Goal: Task Accomplishment & Management: Manage account settings

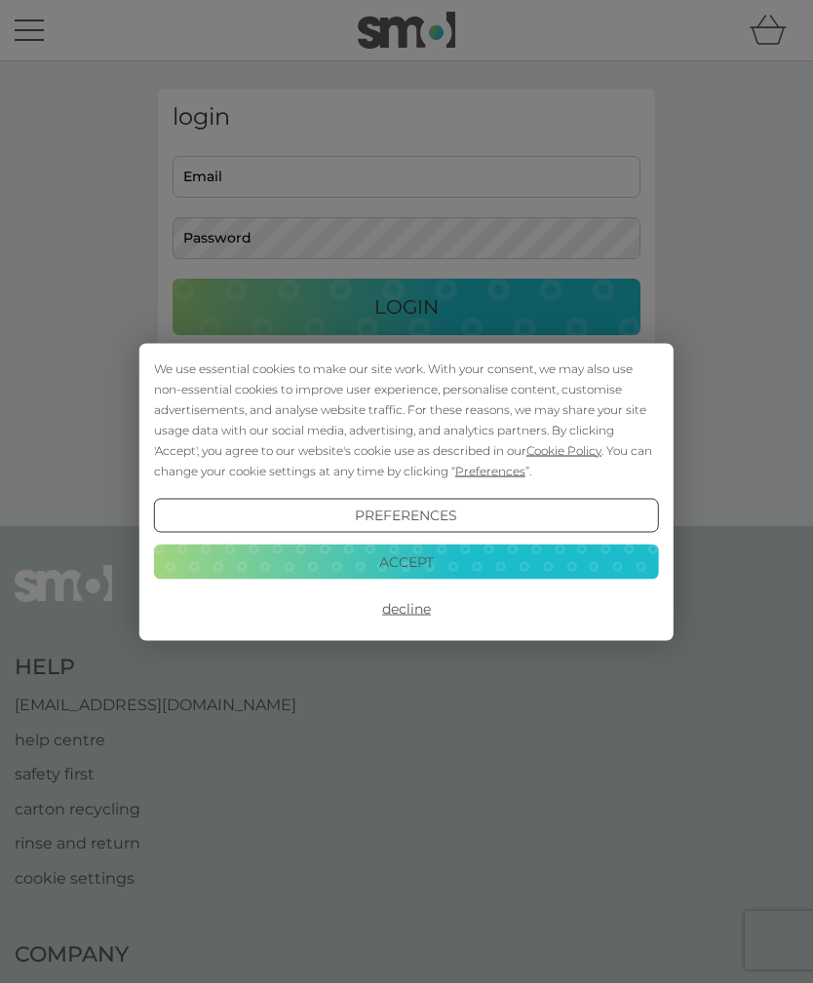
click at [544, 569] on button "Accept" at bounding box center [406, 562] width 505 height 35
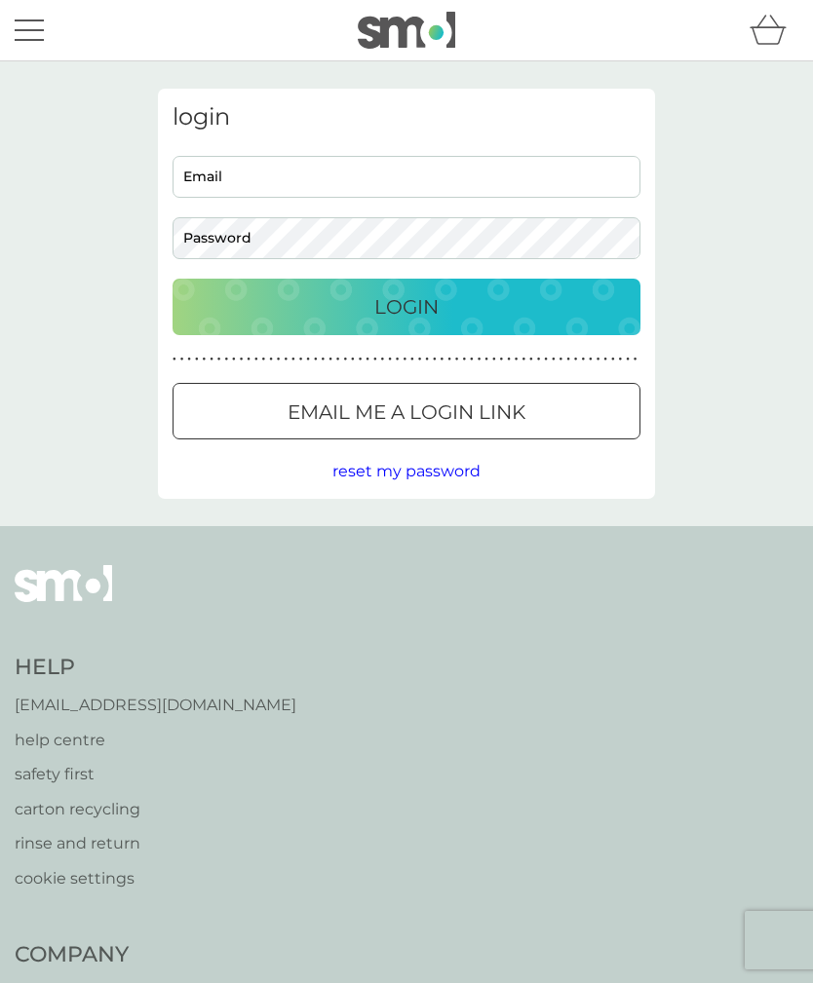
click at [401, 189] on input "Email" at bounding box center [406, 177] width 468 height 42
type input "amanda_rivers@btinternet.com"
click at [509, 303] on div "Login" at bounding box center [406, 306] width 429 height 31
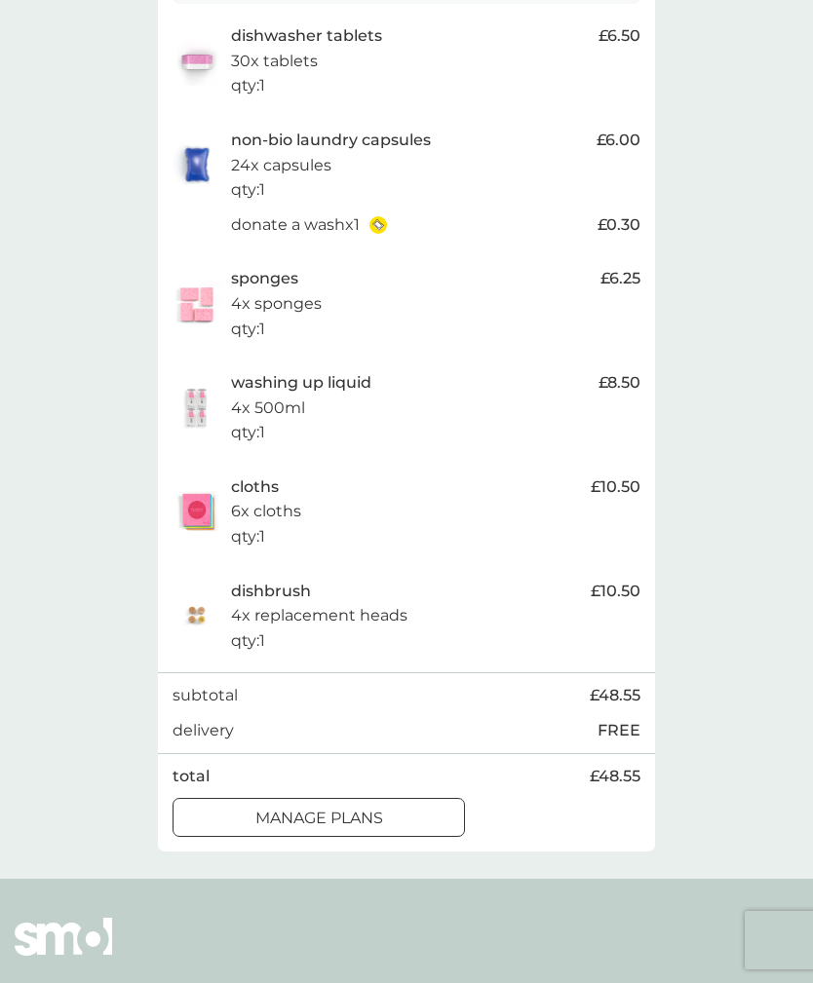
scroll to position [437, 0]
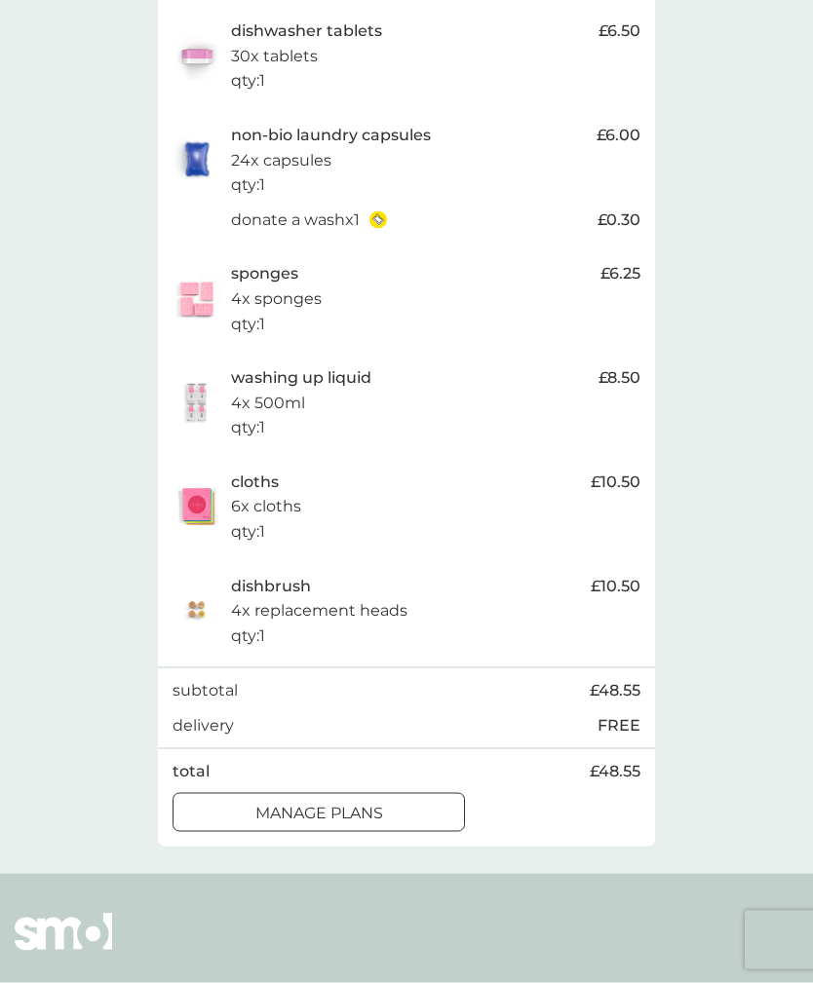
click at [342, 804] on div at bounding box center [319, 814] width 70 height 20
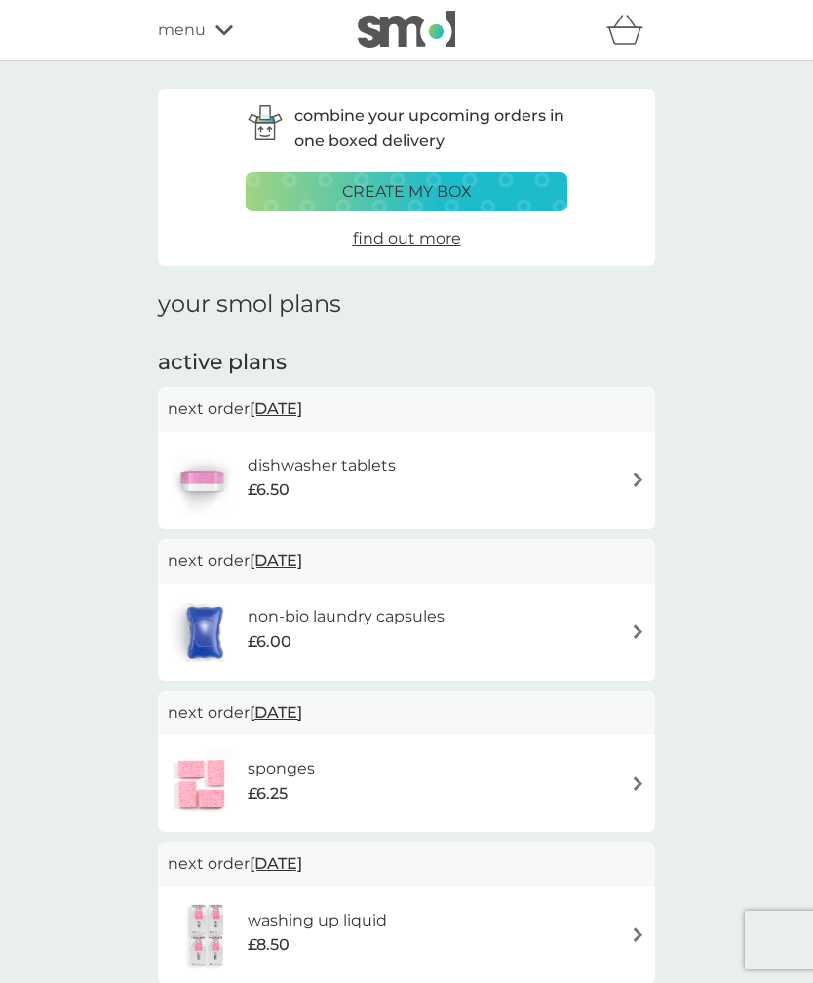
click at [613, 479] on div "dishwasher tablets £6.50" at bounding box center [407, 480] width 478 height 68
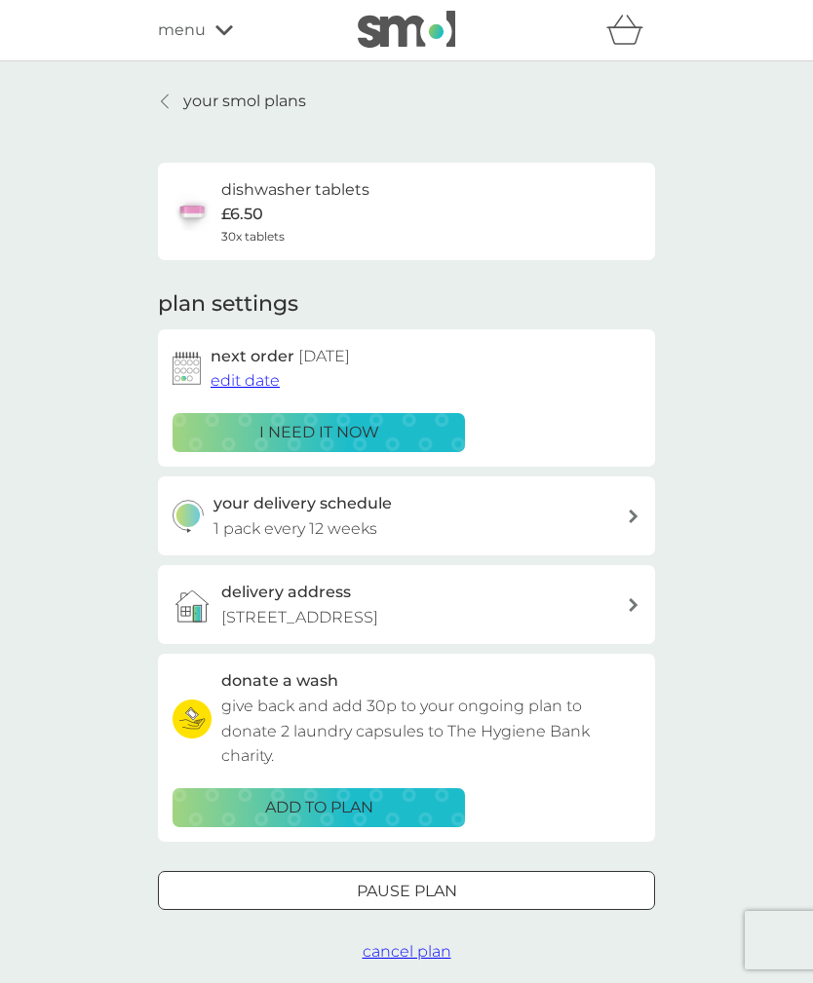
click at [249, 380] on span "edit date" at bounding box center [244, 380] width 69 height 19
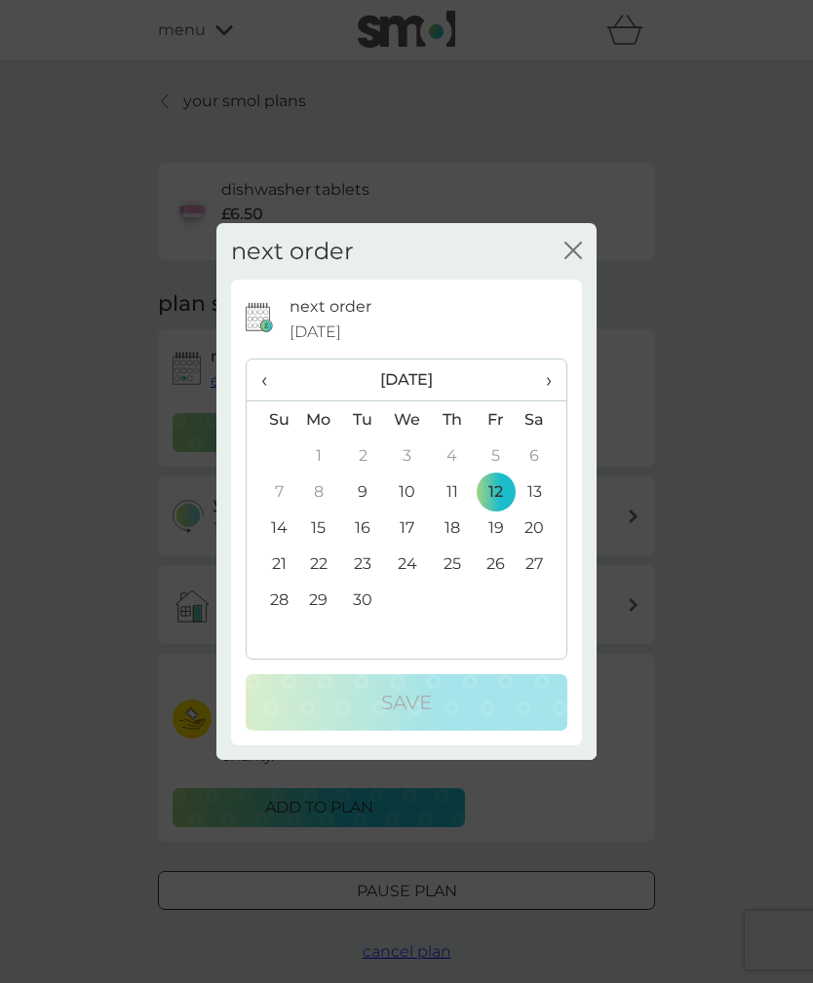
click at [545, 401] on span "›" at bounding box center [541, 380] width 19 height 41
click at [448, 510] on td "9" at bounding box center [452, 492] width 44 height 36
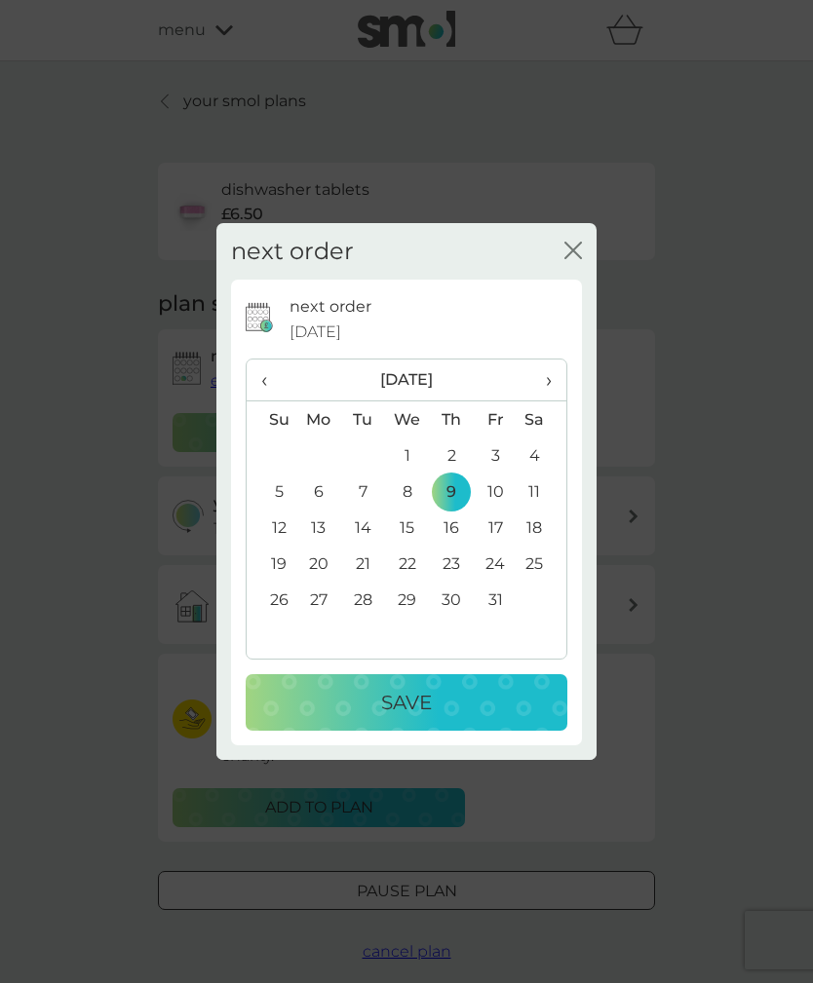
click at [494, 510] on td "10" at bounding box center [496, 492] width 44 height 36
click at [476, 718] on div "Save" at bounding box center [406, 702] width 283 height 31
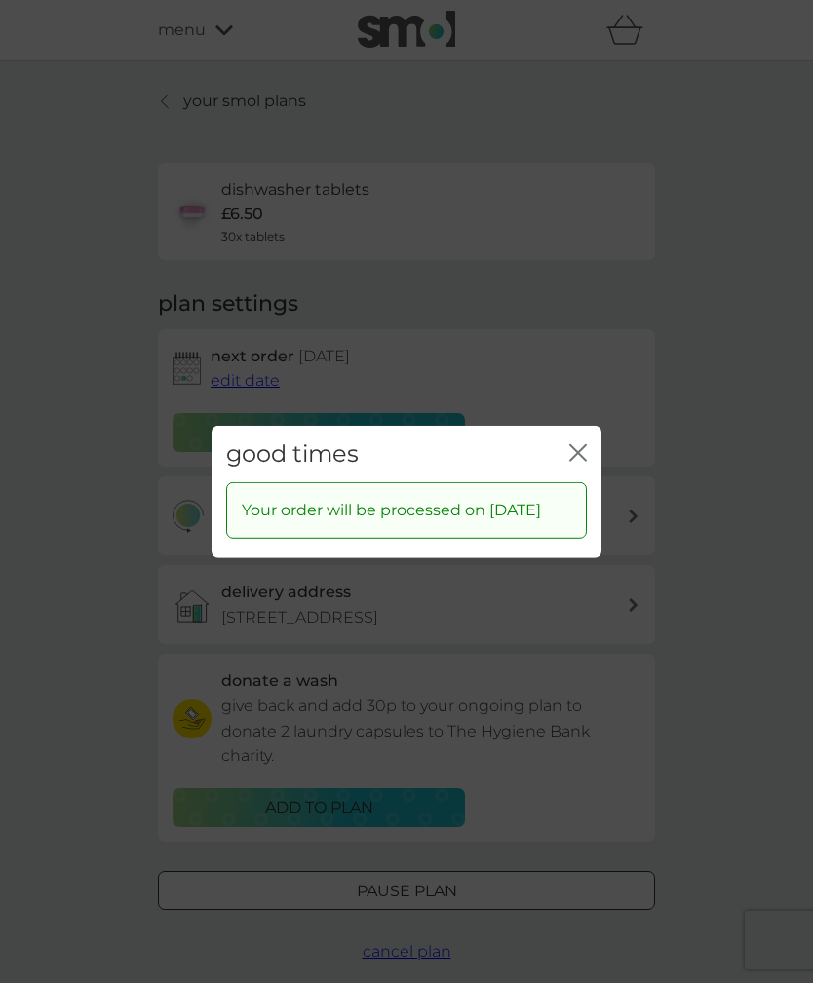
click at [570, 461] on icon "close" at bounding box center [578, 452] width 18 height 18
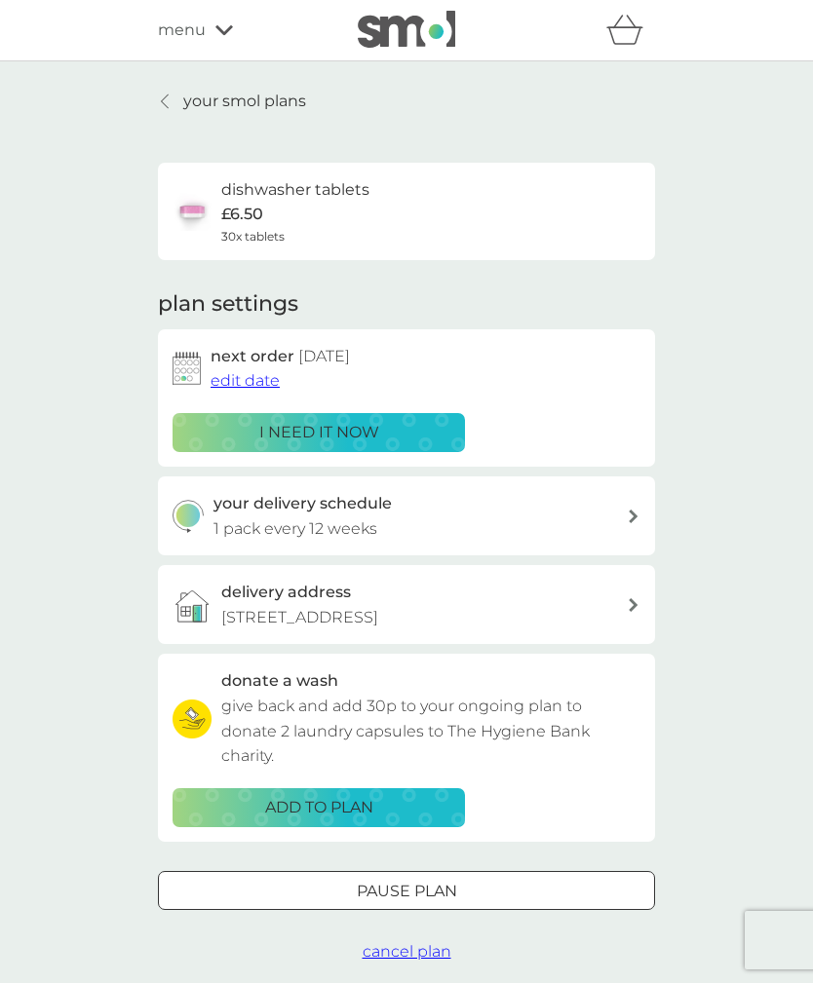
click at [154, 102] on div "your smol plans dishwasher tablets £6.50 30x tablets plan settings next order […" at bounding box center [406, 526] width 526 height 875
click at [170, 93] on link "your smol plans" at bounding box center [232, 101] width 148 height 25
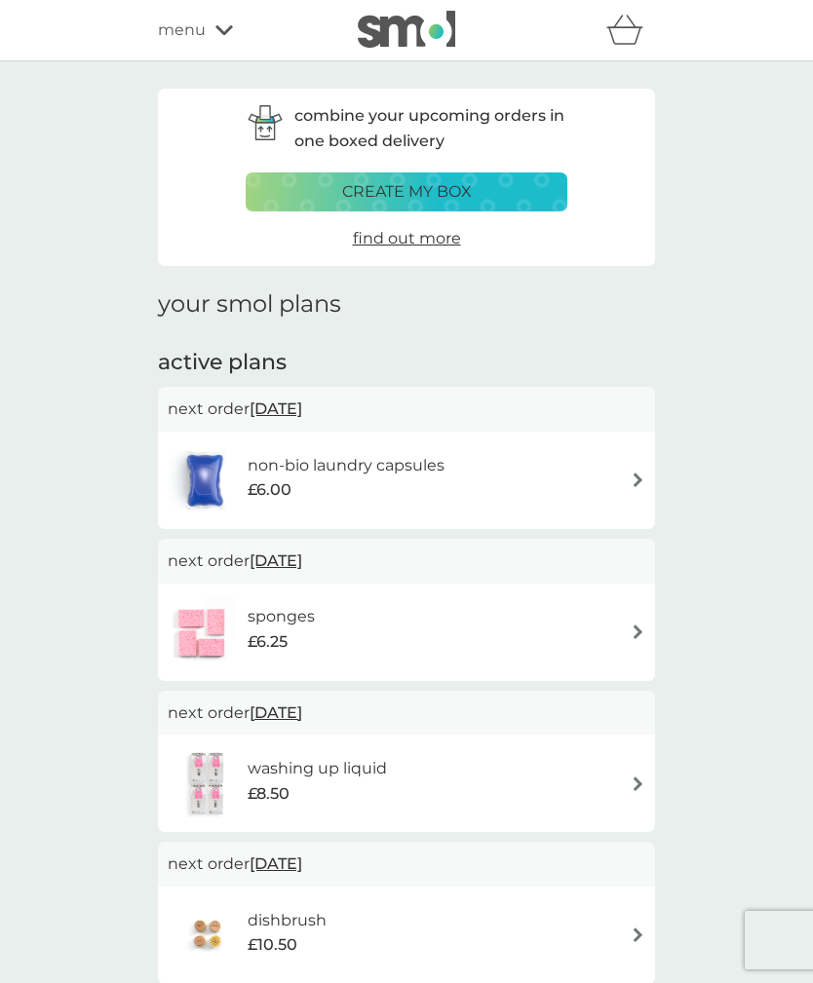
click at [627, 479] on div "non-bio laundry capsules £6.00" at bounding box center [407, 480] width 478 height 68
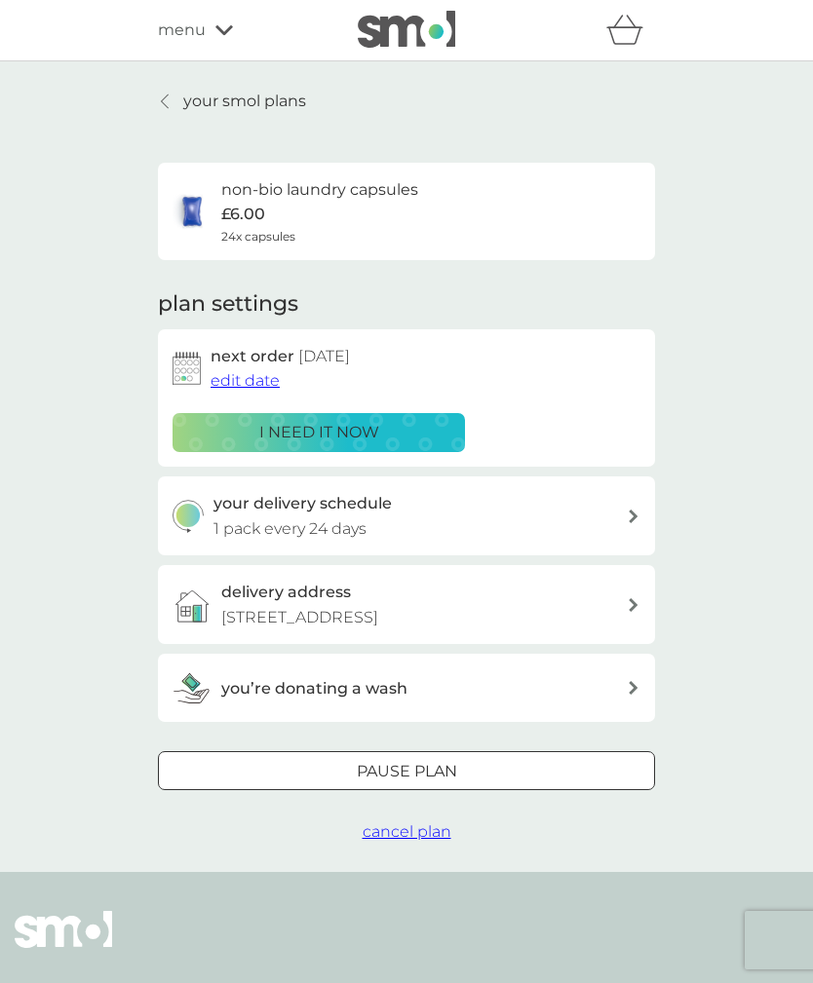
click at [253, 371] on span "edit date" at bounding box center [244, 380] width 69 height 19
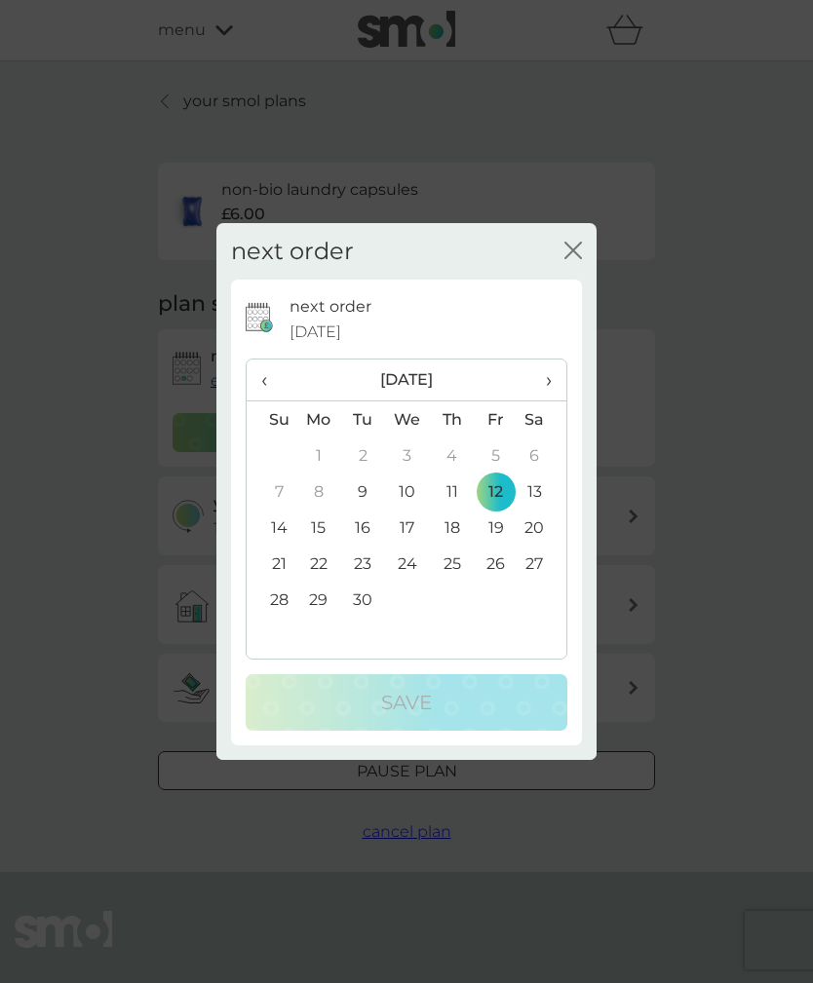
click at [542, 401] on span "›" at bounding box center [541, 380] width 19 height 41
click at [493, 510] on td "10" at bounding box center [496, 492] width 44 height 36
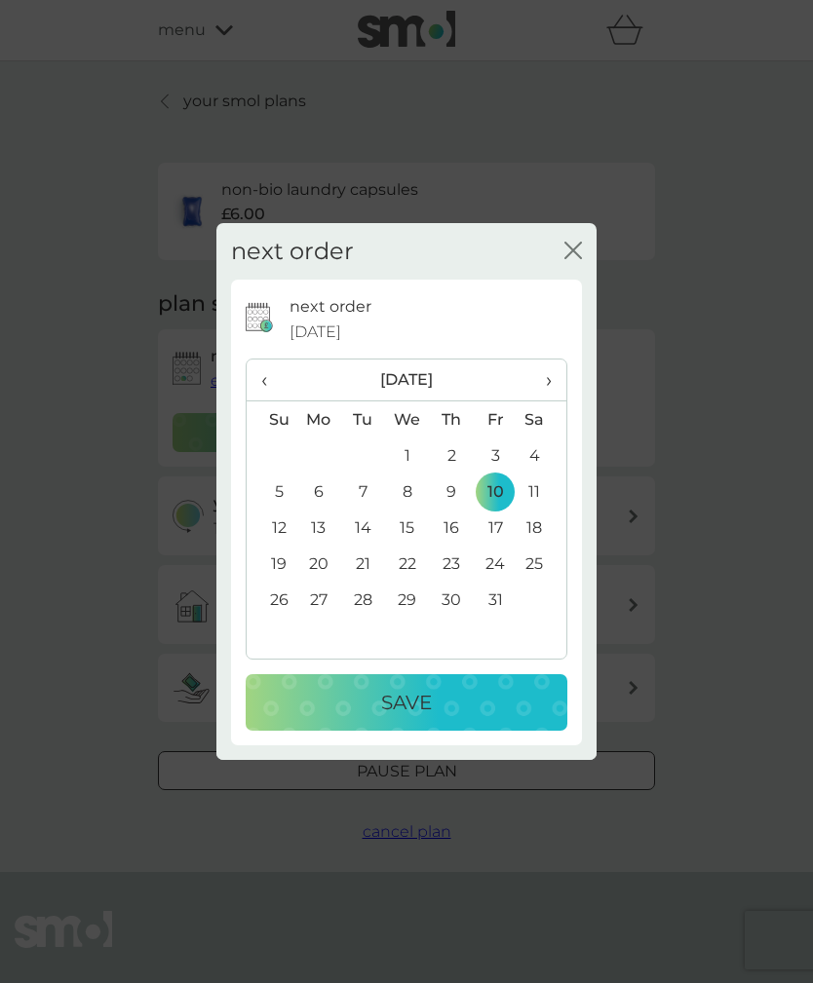
click at [476, 718] on div "Save" at bounding box center [406, 702] width 283 height 31
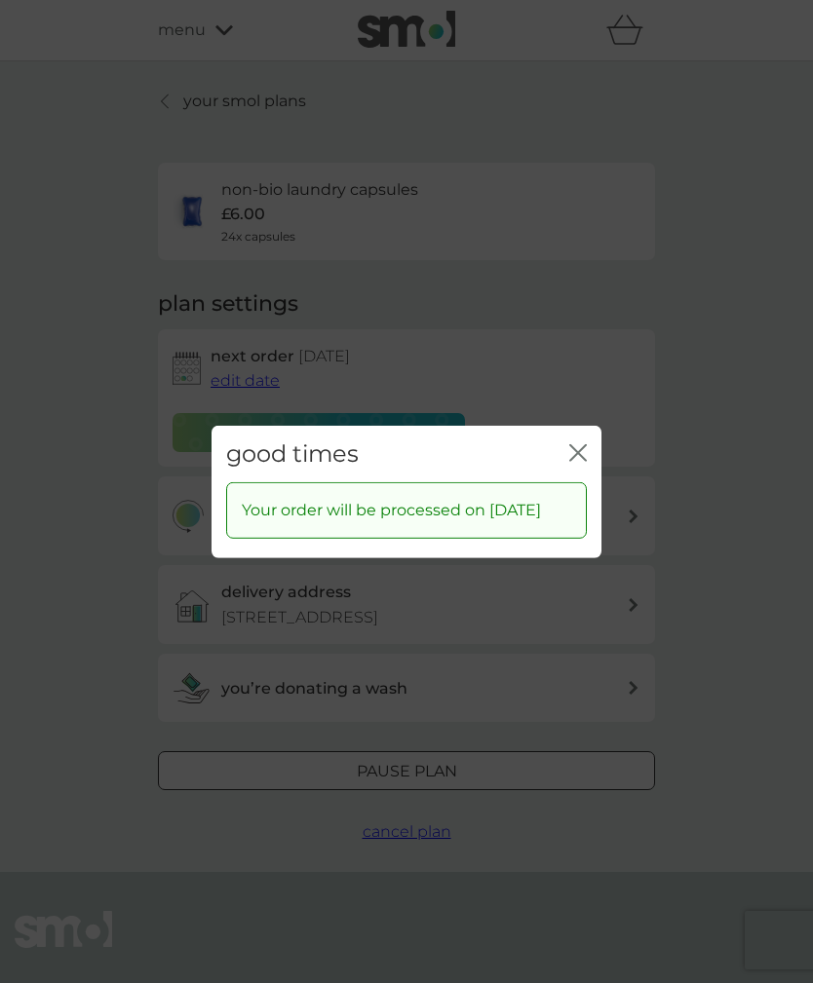
click at [579, 461] on icon "close" at bounding box center [578, 452] width 18 height 18
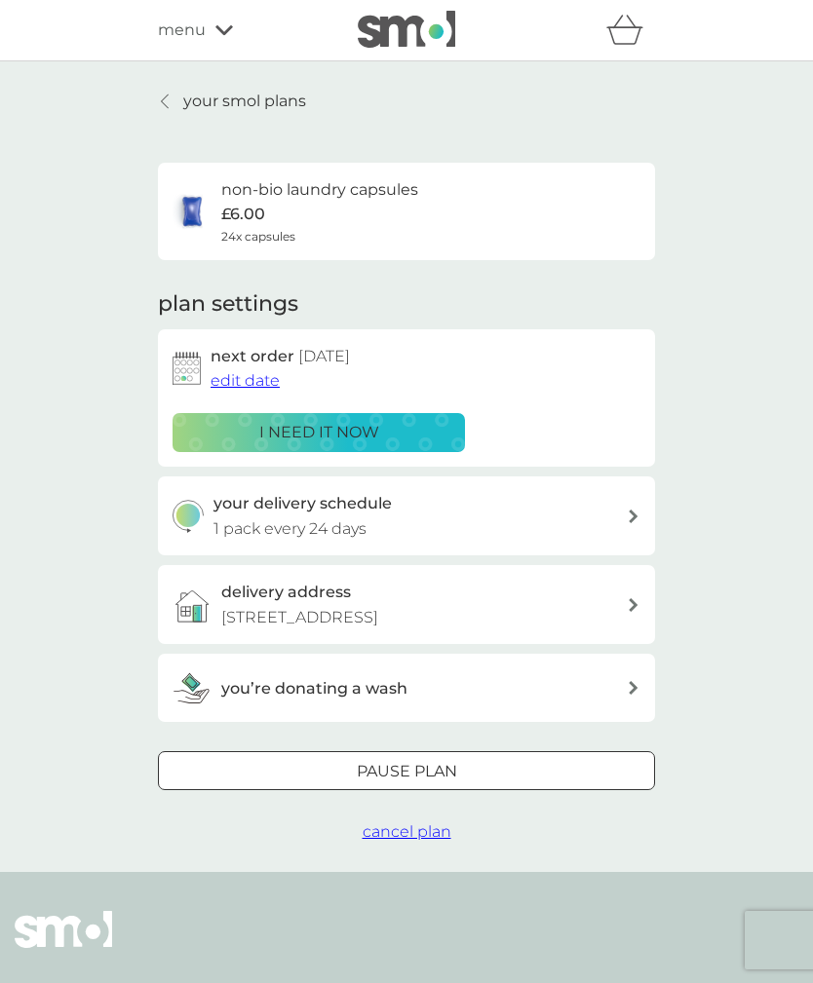
click at [165, 102] on icon at bounding box center [165, 102] width 8 height 16
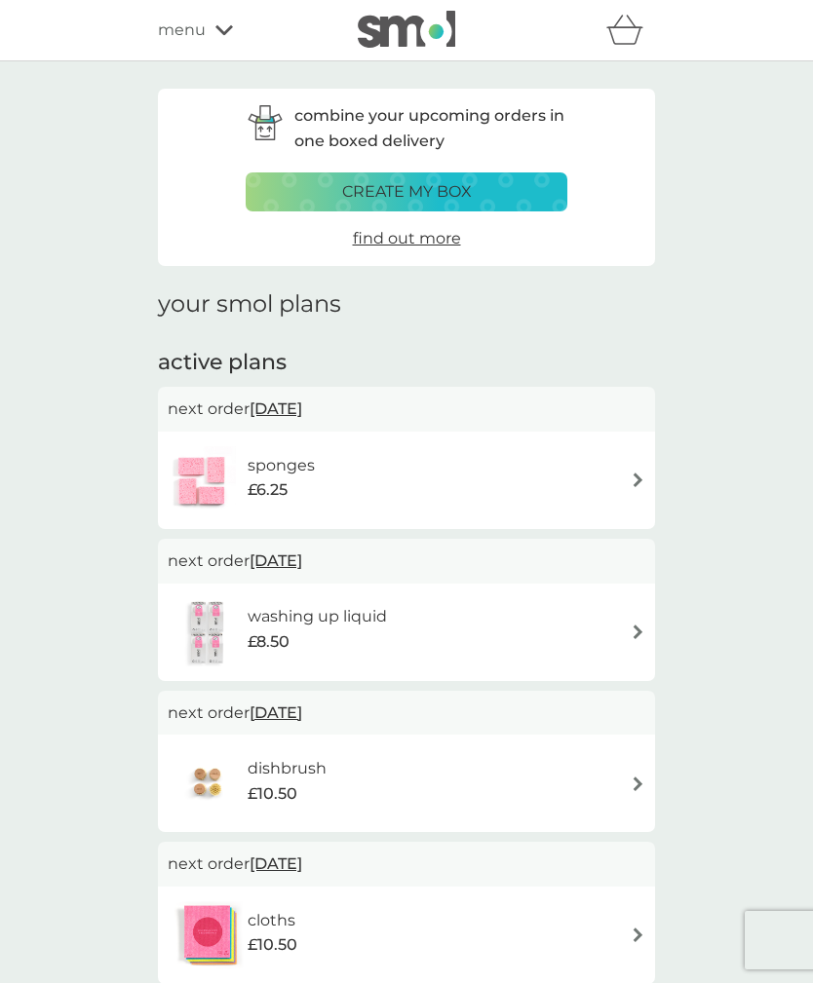
click at [619, 470] on div "sponges £6.25" at bounding box center [407, 480] width 478 height 68
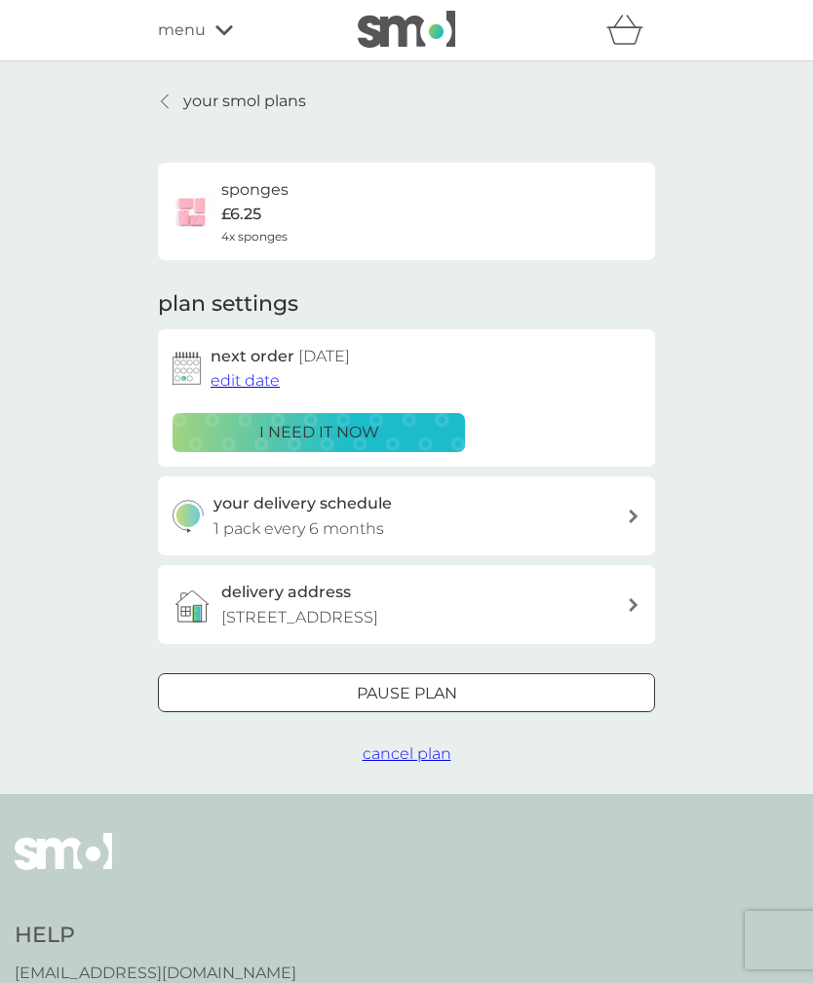
click at [627, 517] on div at bounding box center [634, 517] width 16 height 14
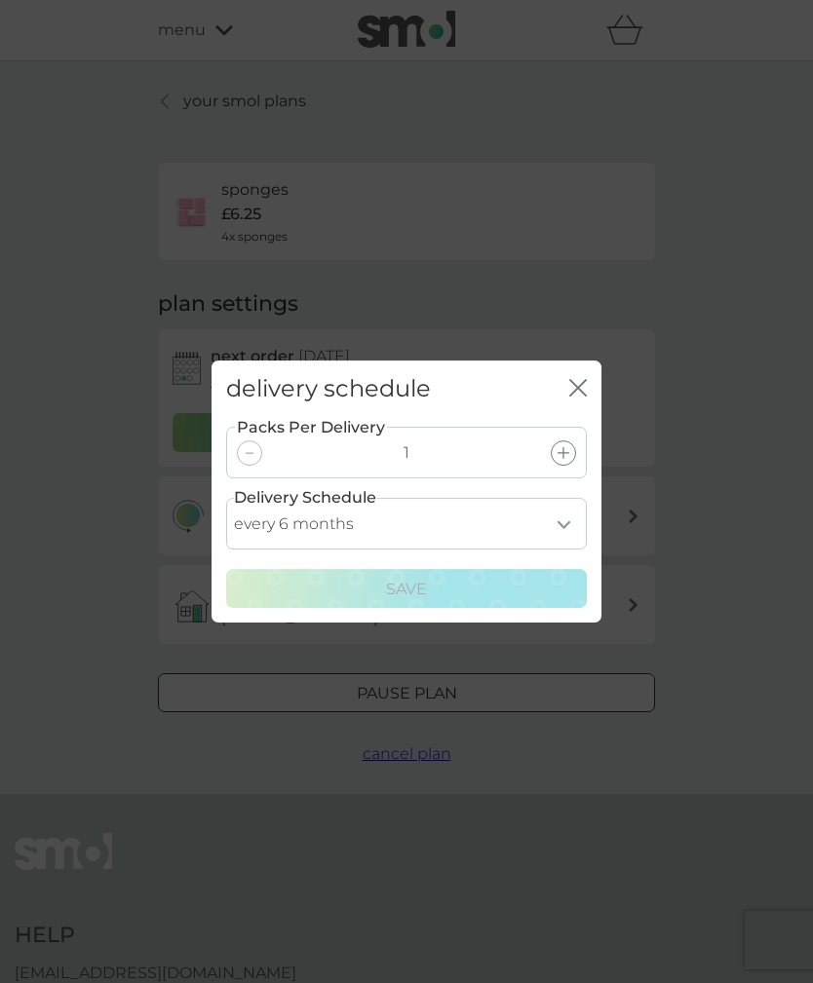
click at [571, 550] on select "every 1 month every 2 months every 3 months every 4 months every 5 months every…" at bounding box center [406, 524] width 361 height 52
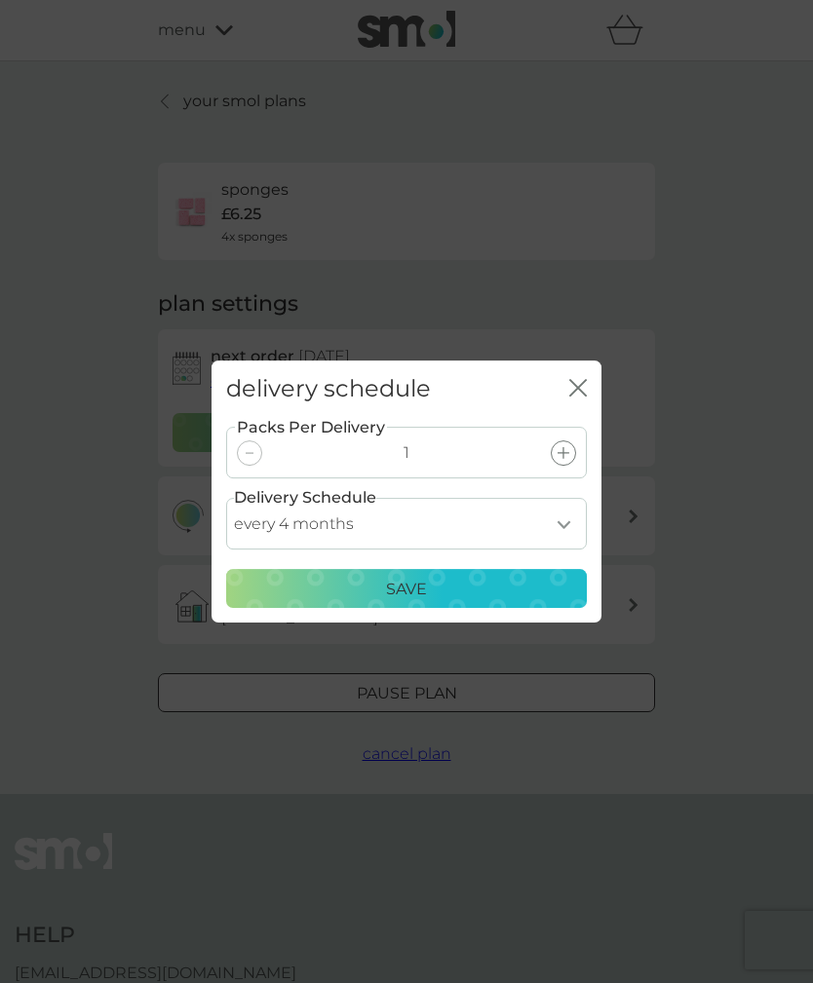
click at [565, 550] on select "every 1 month every 2 months every 3 months every 4 months every 5 months every…" at bounding box center [406, 524] width 361 height 52
click at [564, 550] on select "every 1 month every 2 months every 3 months every 4 months every 5 months every…" at bounding box center [406, 524] width 361 height 52
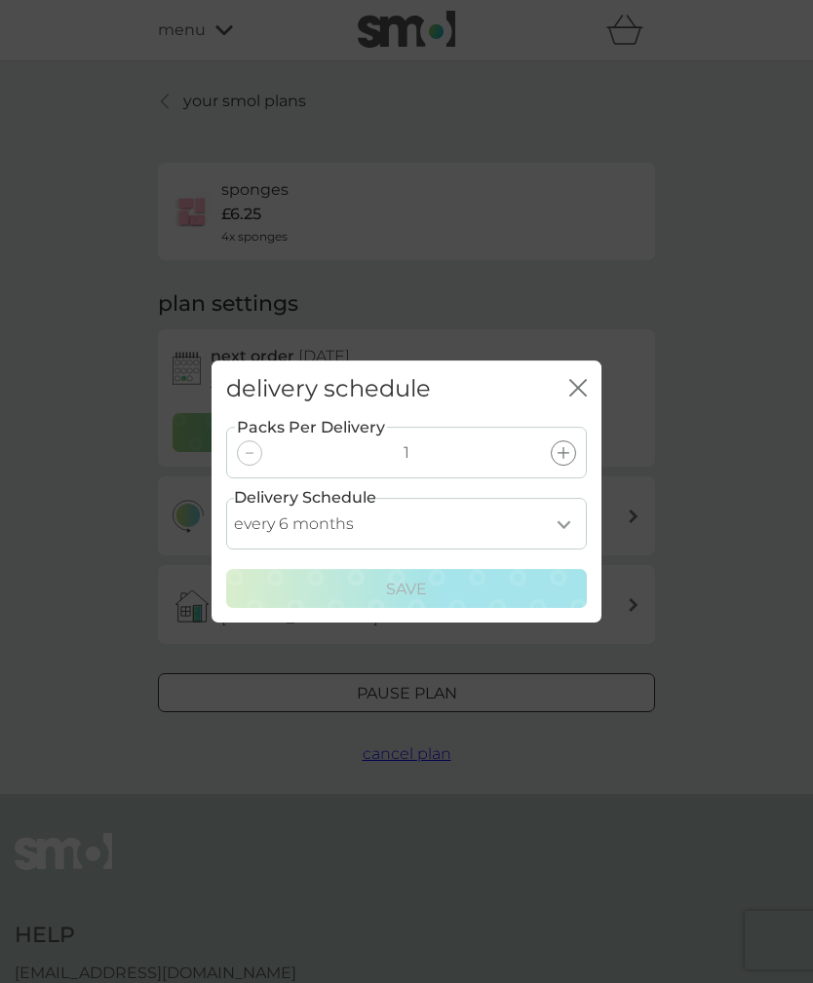
click at [562, 550] on select "every 1 month every 2 months every 3 months every 4 months every 5 months every…" at bounding box center [406, 524] width 361 height 52
select select "7"
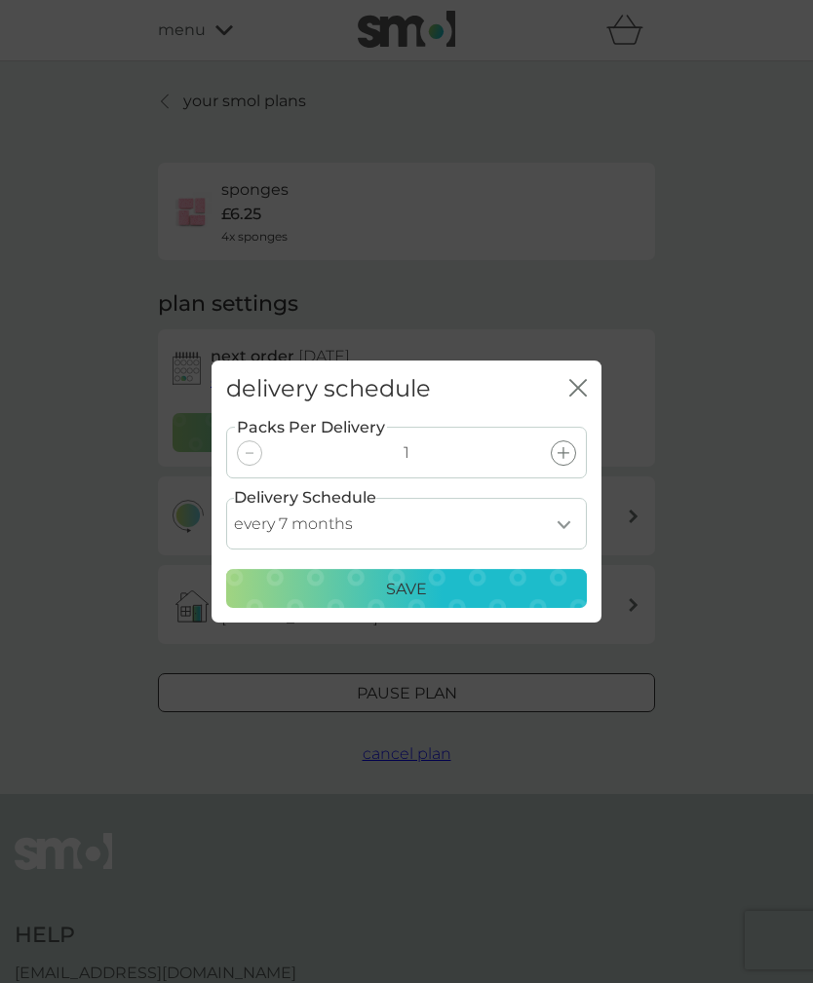
click at [509, 602] on div "Save" at bounding box center [406, 589] width 335 height 25
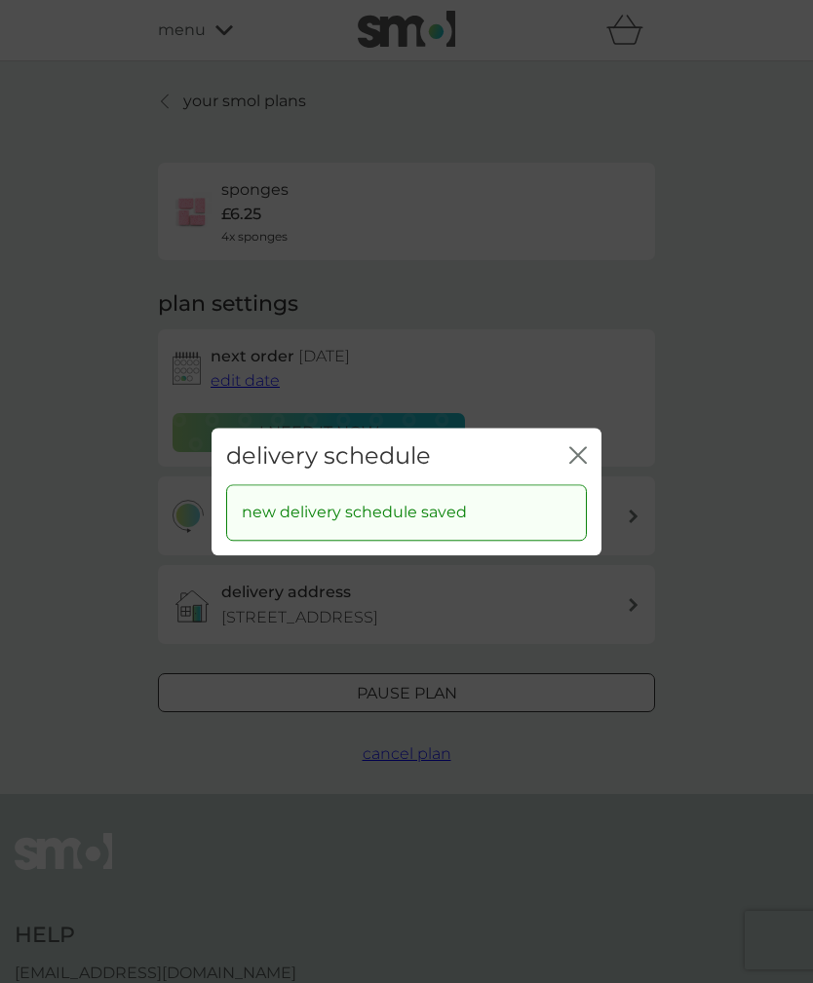
click at [569, 464] on icon "close" at bounding box center [578, 455] width 18 height 18
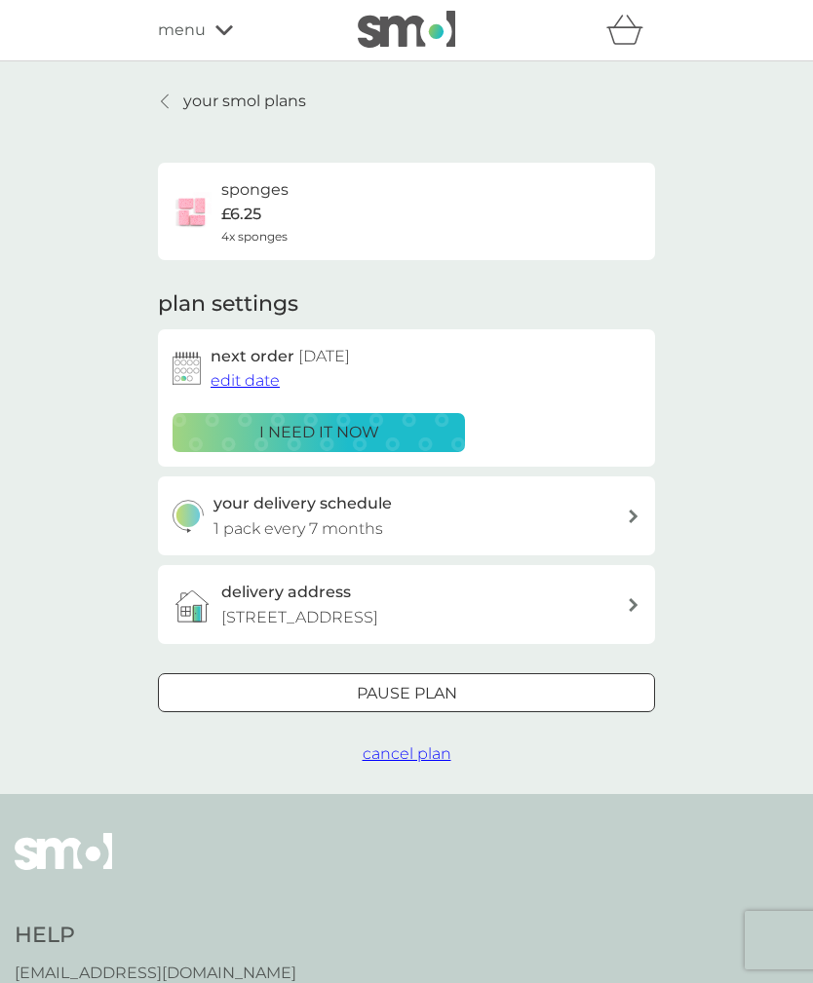
click at [254, 382] on span "edit date" at bounding box center [244, 380] width 69 height 19
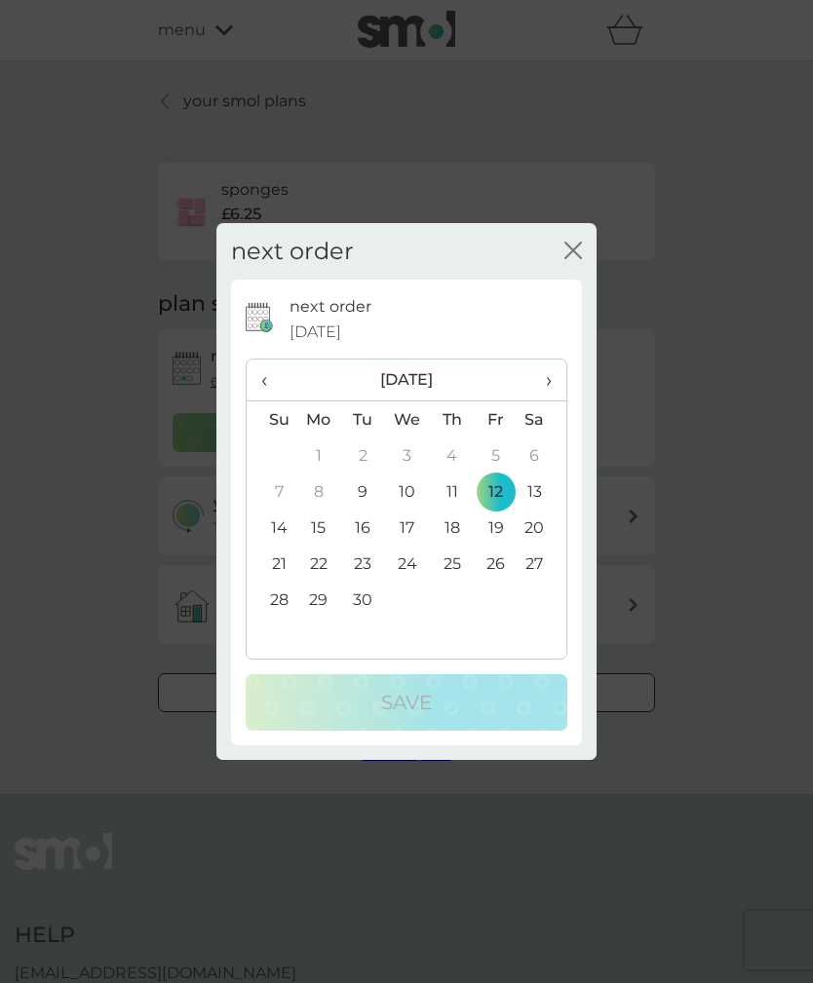
click at [549, 401] on span "›" at bounding box center [541, 380] width 19 height 41
click at [491, 510] on td "10" at bounding box center [496, 492] width 44 height 36
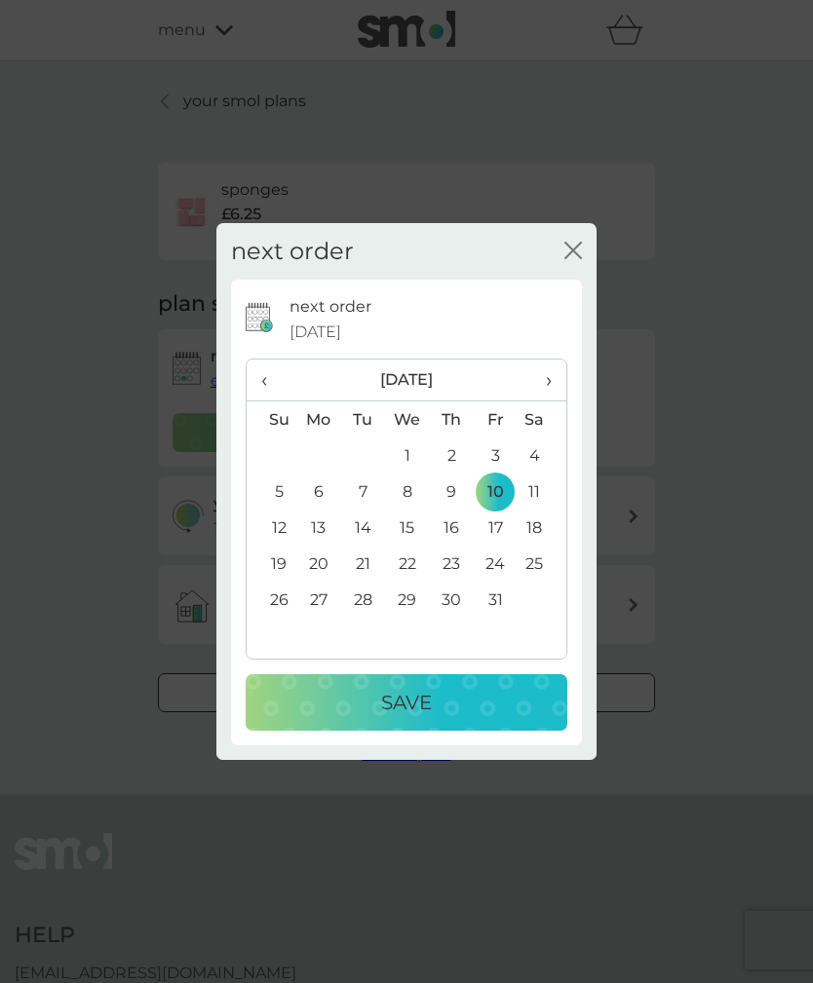
click at [478, 718] on div "Save" at bounding box center [406, 702] width 283 height 31
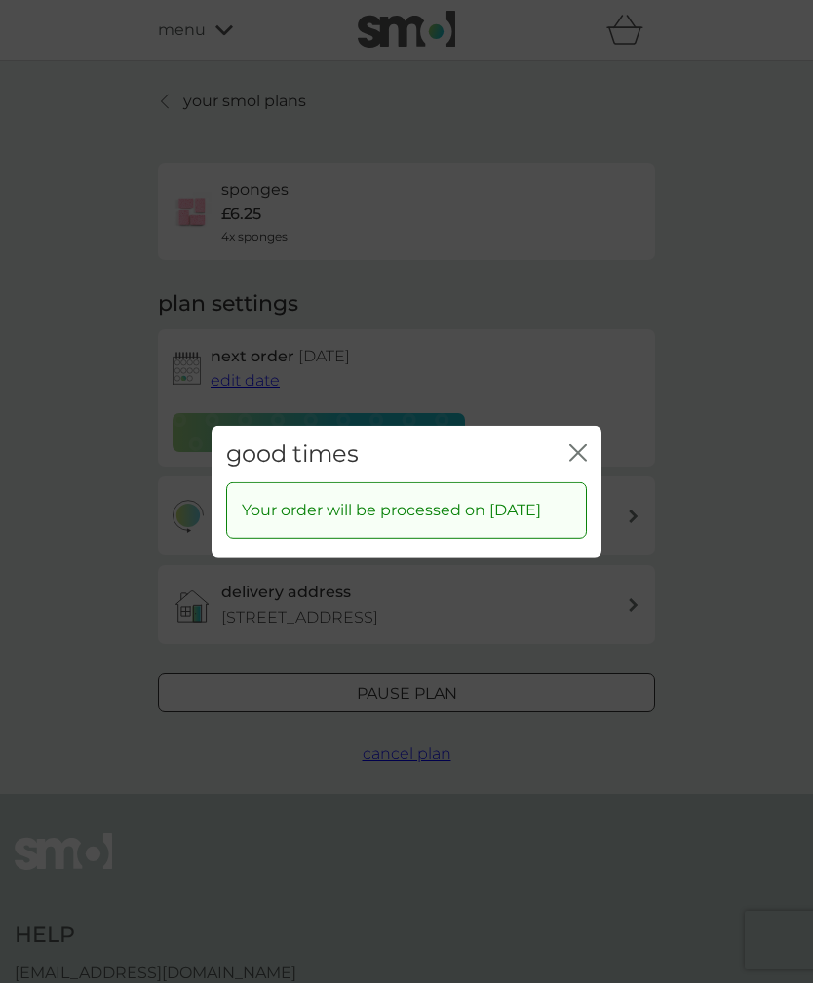
click at [571, 460] on icon "close" at bounding box center [574, 452] width 8 height 16
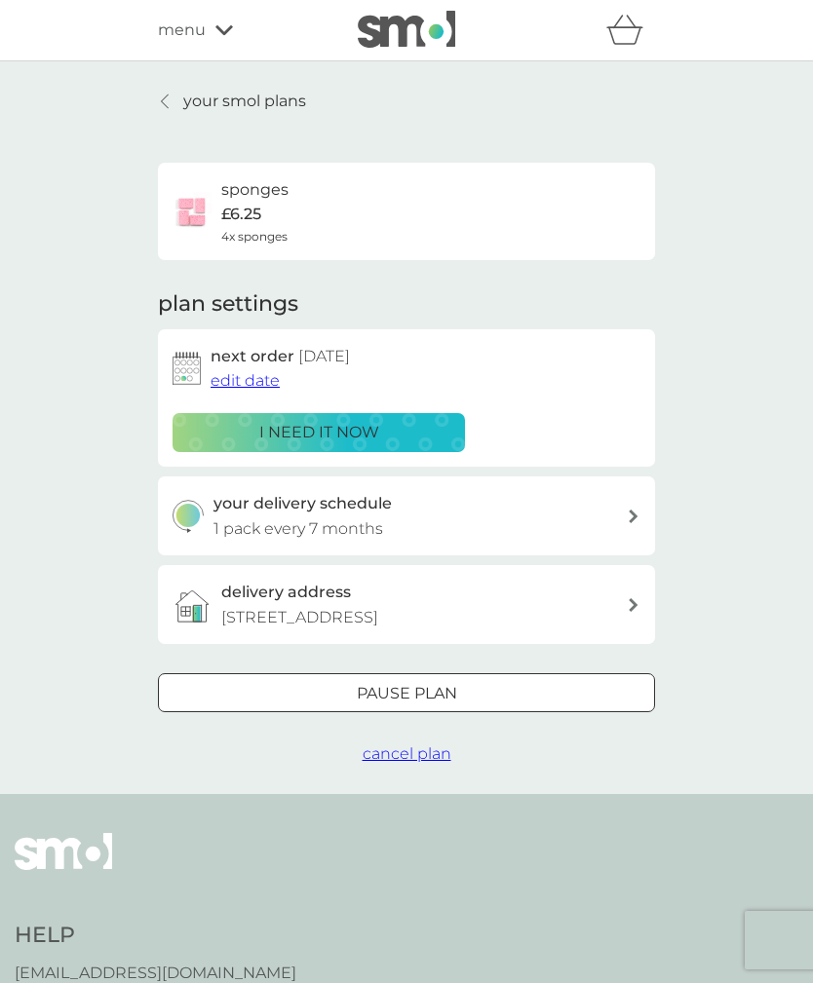
click at [161, 103] on div at bounding box center [166, 102] width 14 height 16
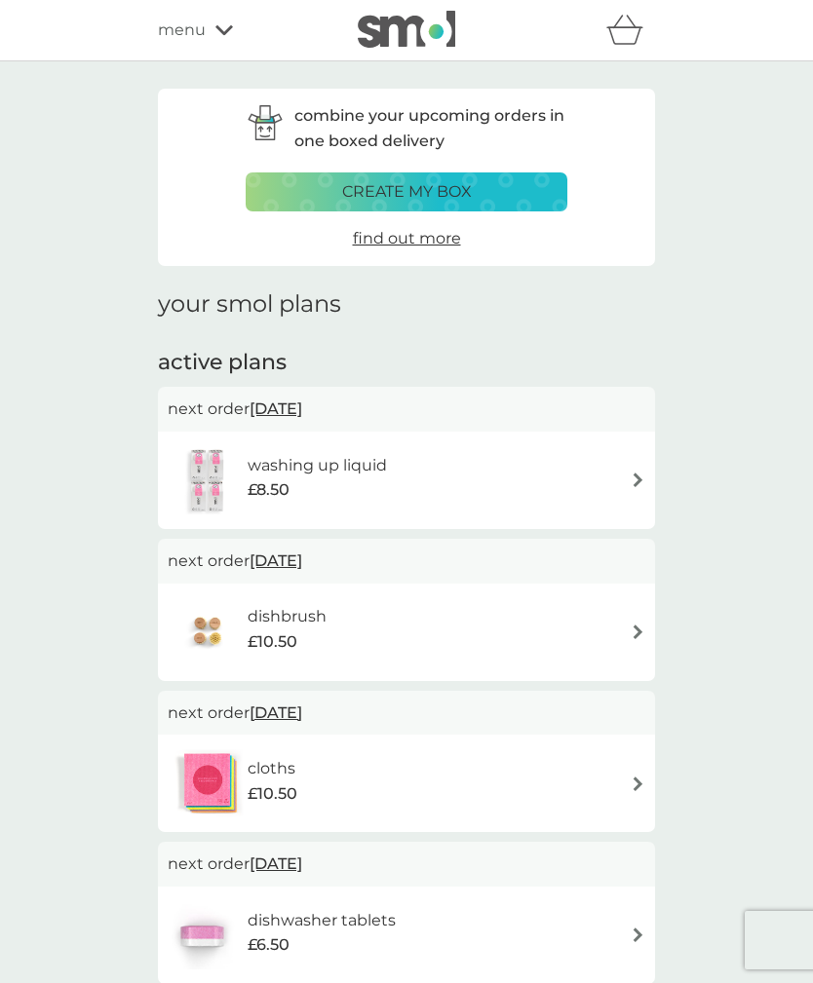
click at [627, 479] on div "washing up liquid £8.50" at bounding box center [407, 480] width 478 height 68
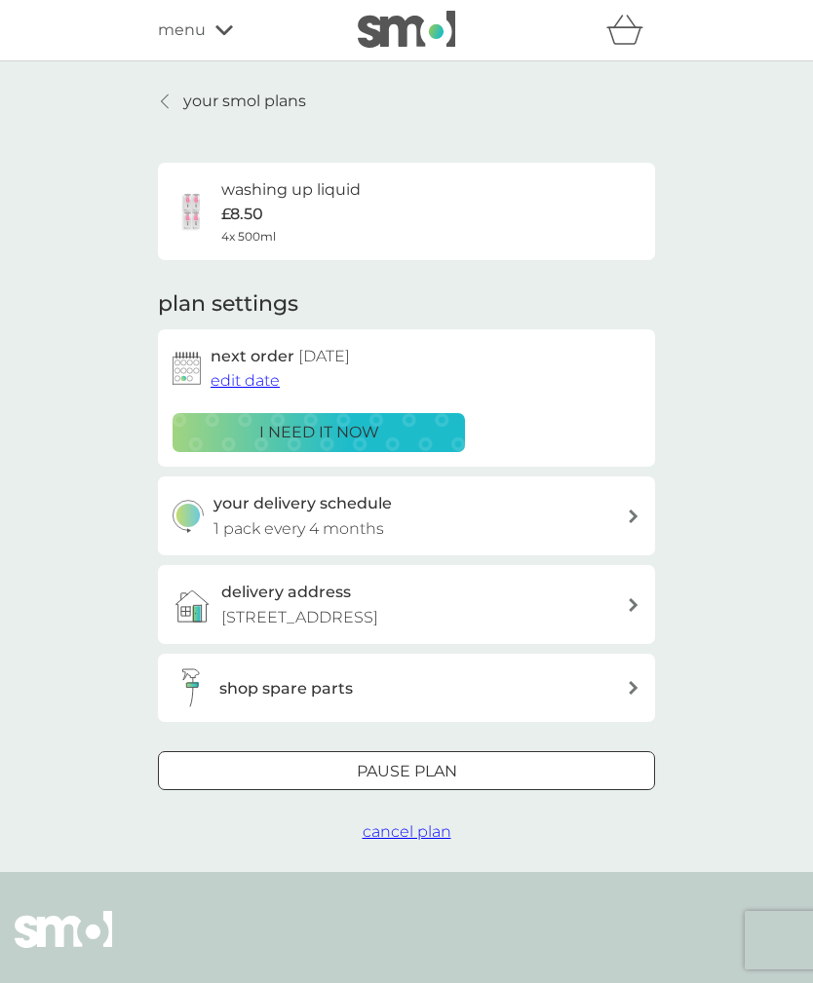
click at [246, 375] on span "edit date" at bounding box center [244, 380] width 69 height 19
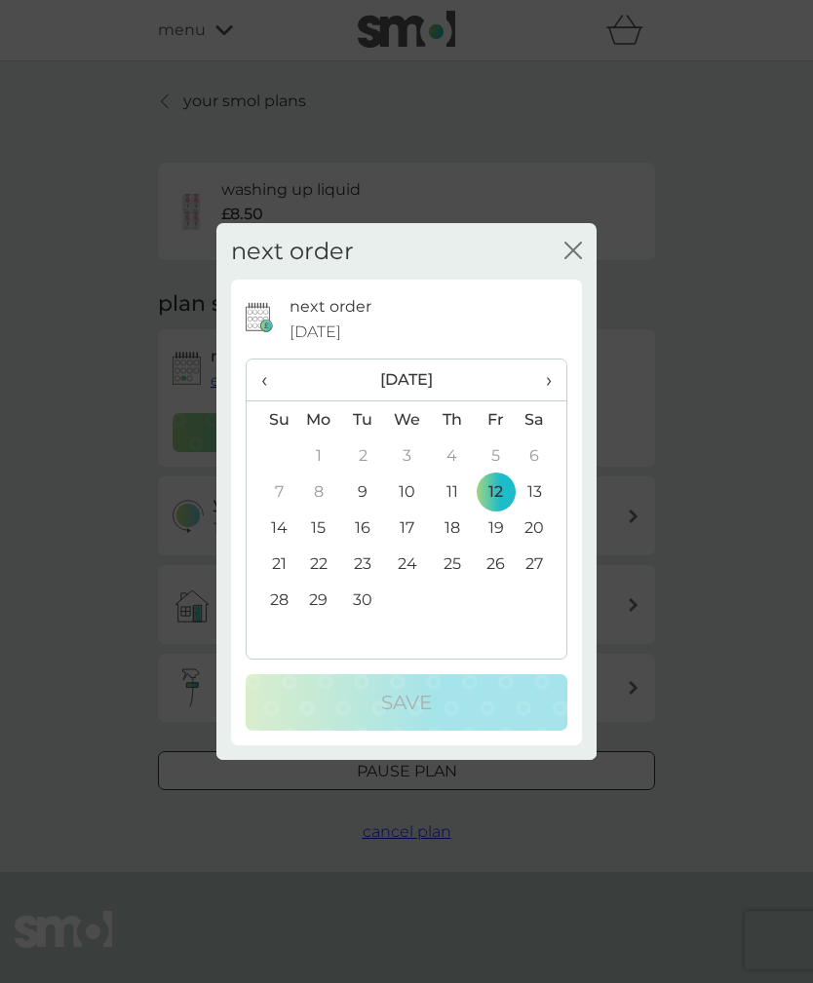
click at [549, 401] on span "›" at bounding box center [541, 380] width 19 height 41
click at [495, 510] on td "10" at bounding box center [496, 492] width 44 height 36
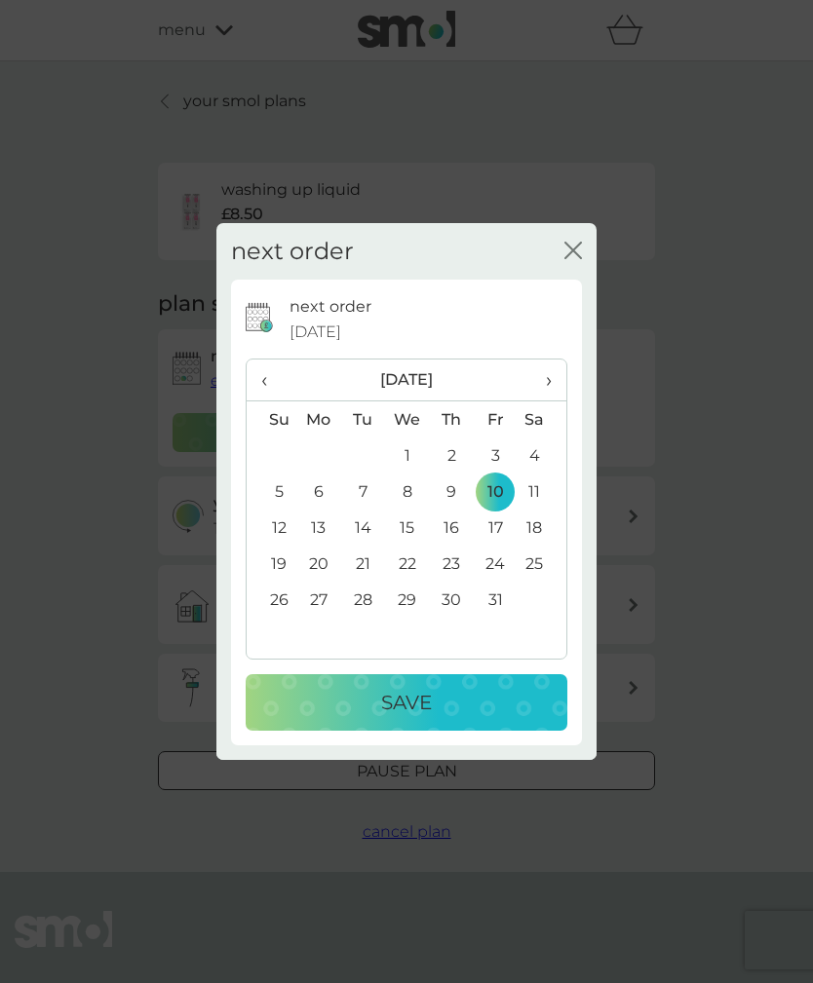
click at [452, 718] on div "Save" at bounding box center [406, 702] width 283 height 31
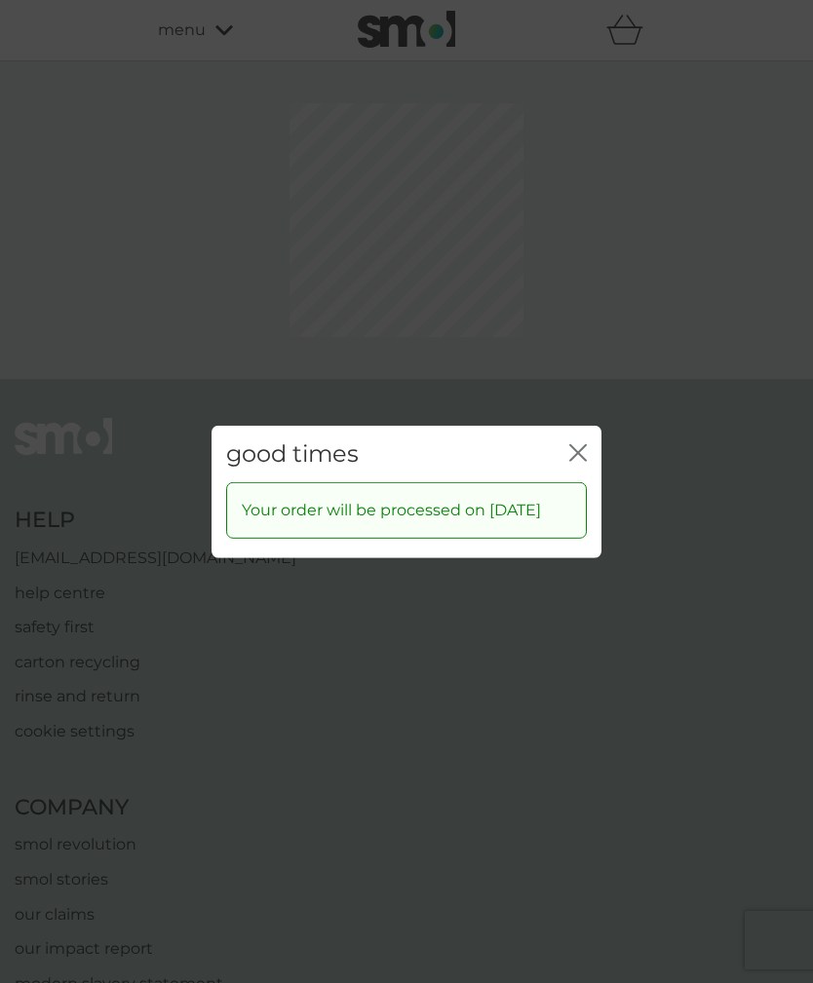
click at [577, 461] on icon "close" at bounding box center [578, 452] width 18 height 18
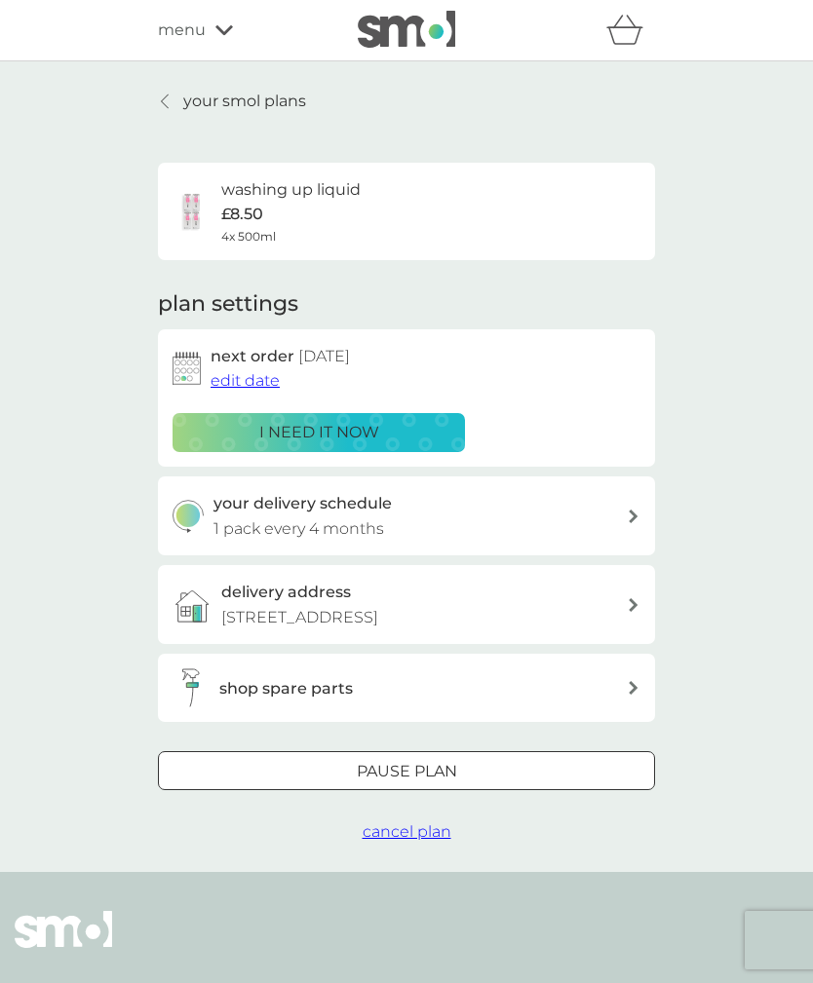
click at [163, 101] on icon at bounding box center [165, 102] width 8 height 16
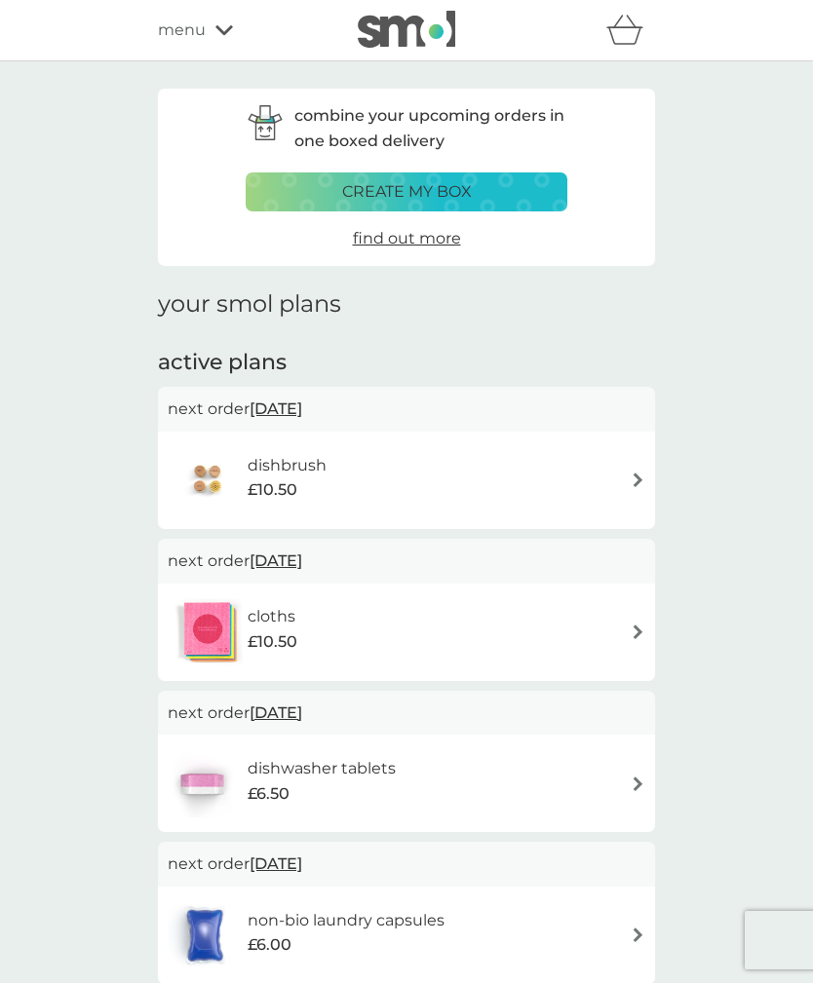
click at [632, 478] on img at bounding box center [638, 480] width 15 height 15
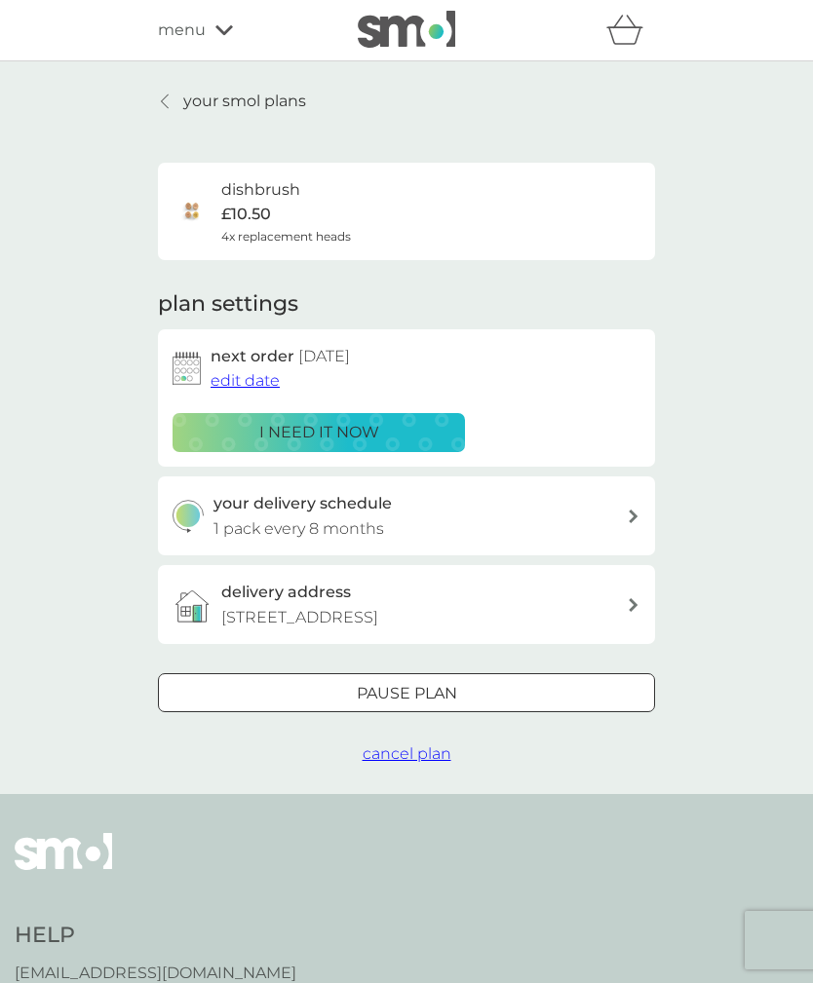
click at [636, 510] on icon at bounding box center [634, 517] width 10 height 14
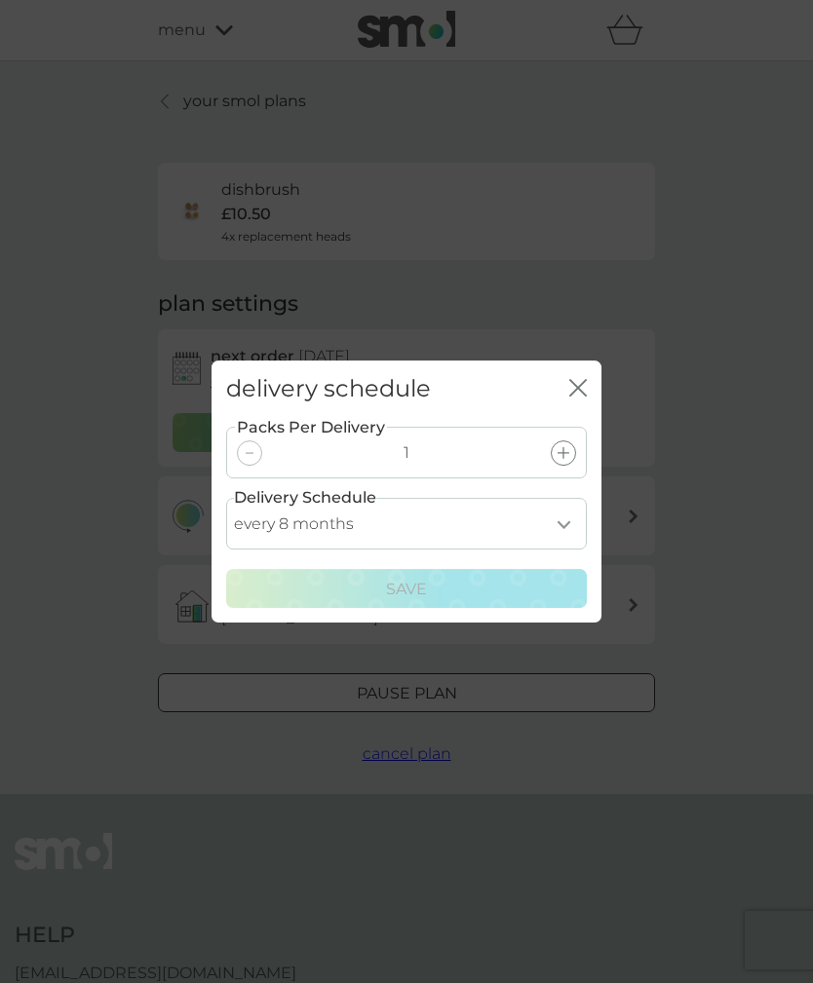
click at [574, 550] on select "every 1 month every 2 months every 3 months every 4 months every 5 months every…" at bounding box center [406, 524] width 361 height 52
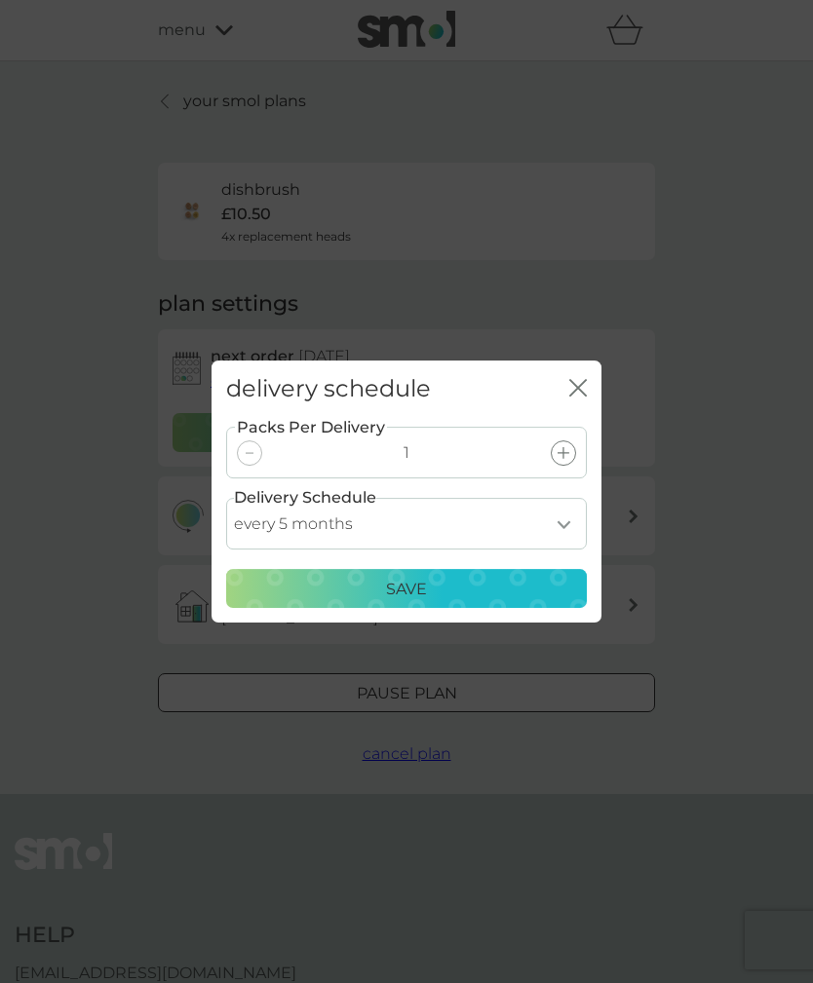
click at [564, 549] on select "every 1 month every 2 months every 3 months every 4 months every 5 months every…" at bounding box center [406, 524] width 361 height 52
select select "8"
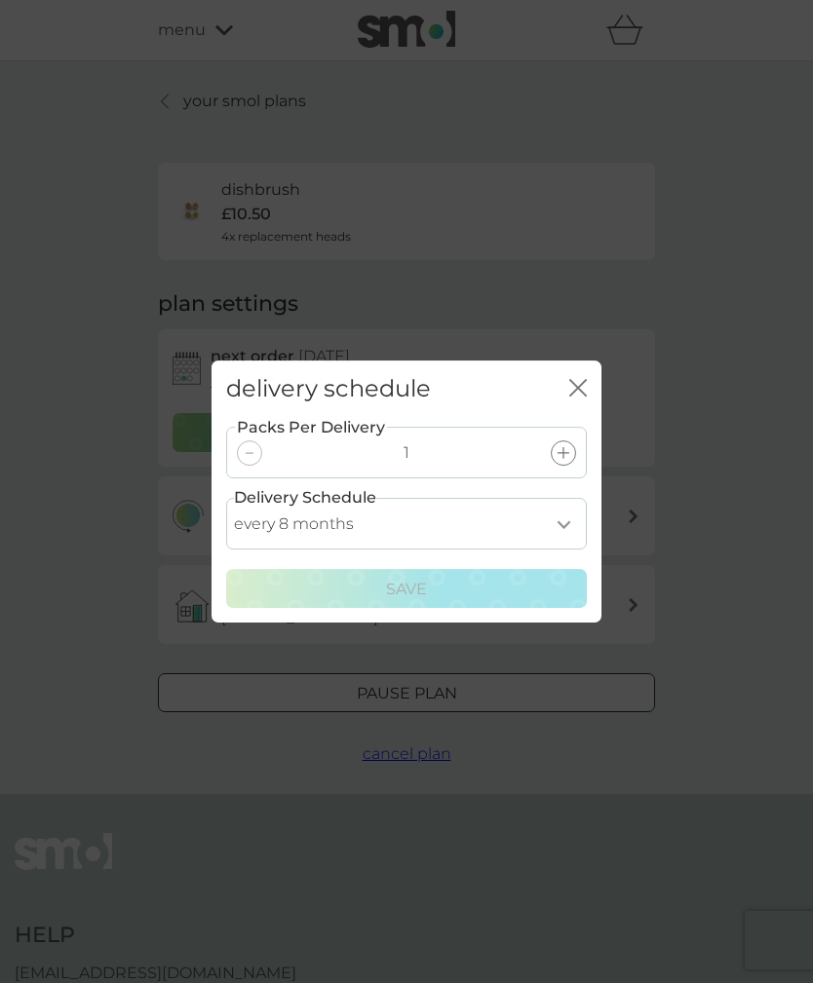
click at [243, 466] on div at bounding box center [249, 452] width 25 height 25
click at [584, 397] on icon "close" at bounding box center [578, 388] width 18 height 18
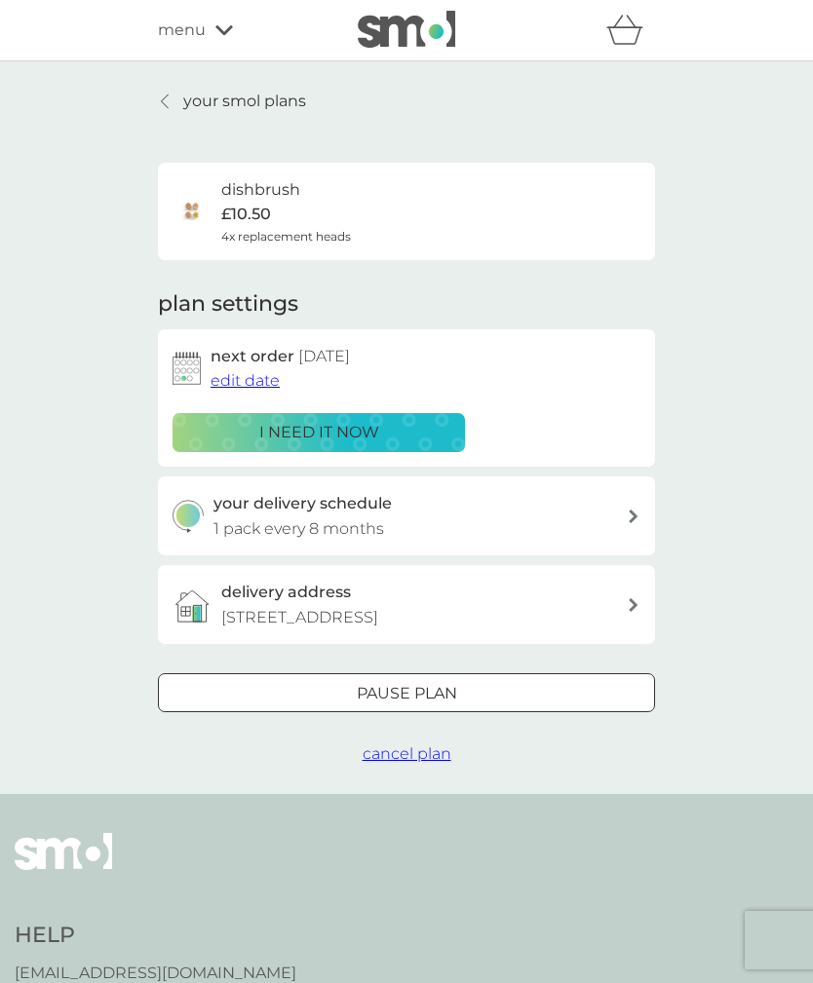
click at [260, 379] on span "edit date" at bounding box center [244, 380] width 69 height 19
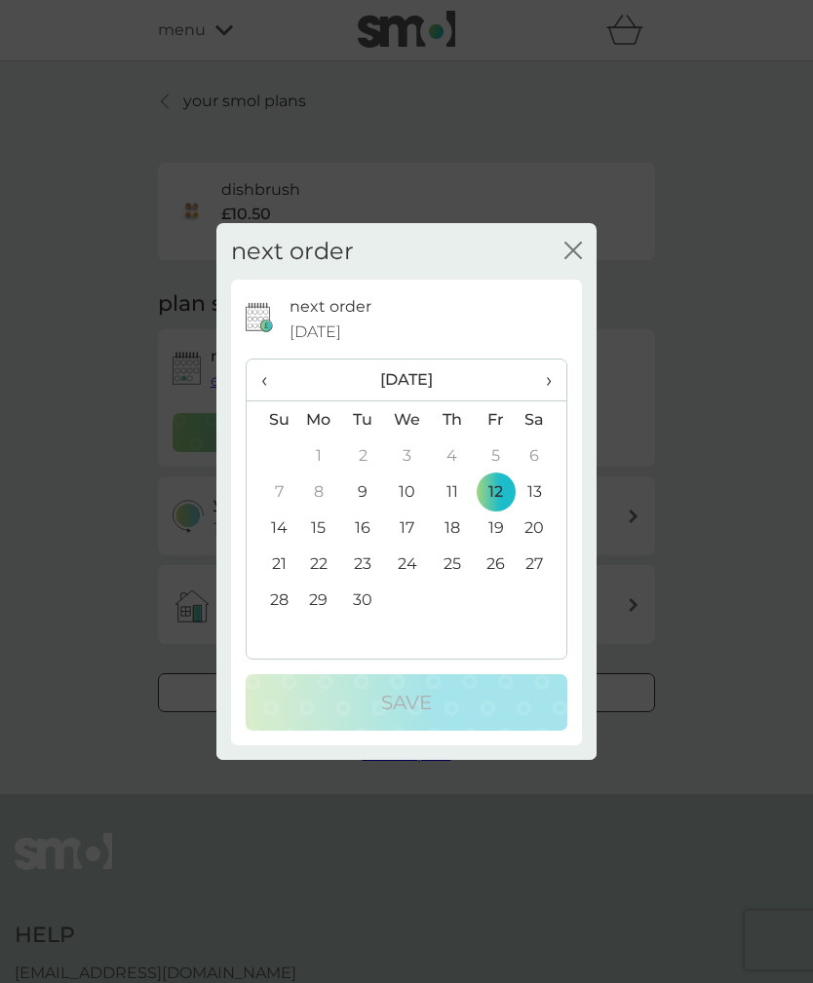
click at [554, 401] on th "›" at bounding box center [541, 381] width 49 height 42
click at [497, 510] on td "10" at bounding box center [496, 492] width 44 height 36
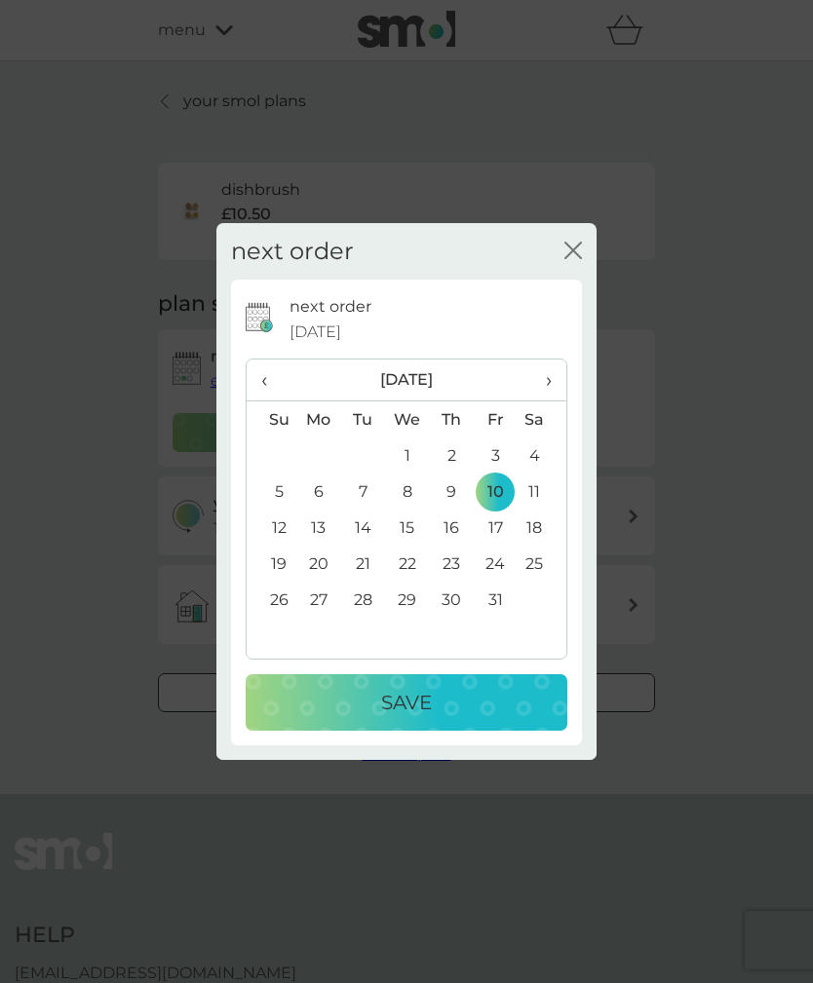
click at [487, 718] on div "Save" at bounding box center [406, 702] width 283 height 31
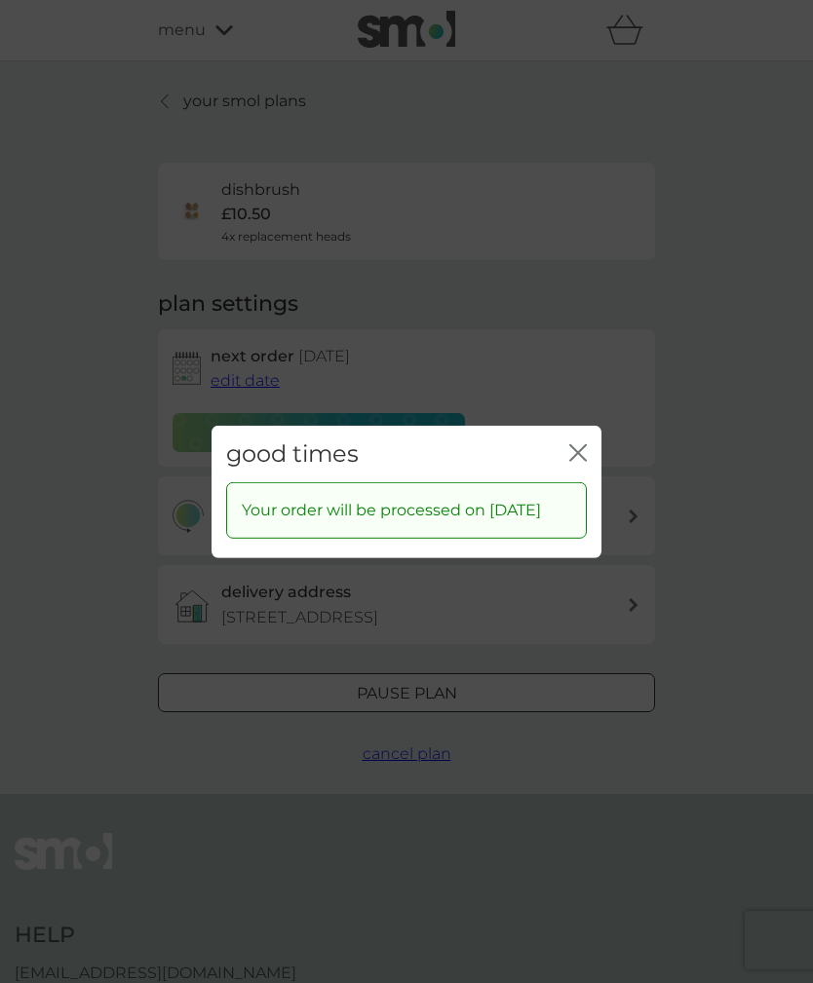
click at [577, 461] on icon "close" at bounding box center [578, 452] width 18 height 18
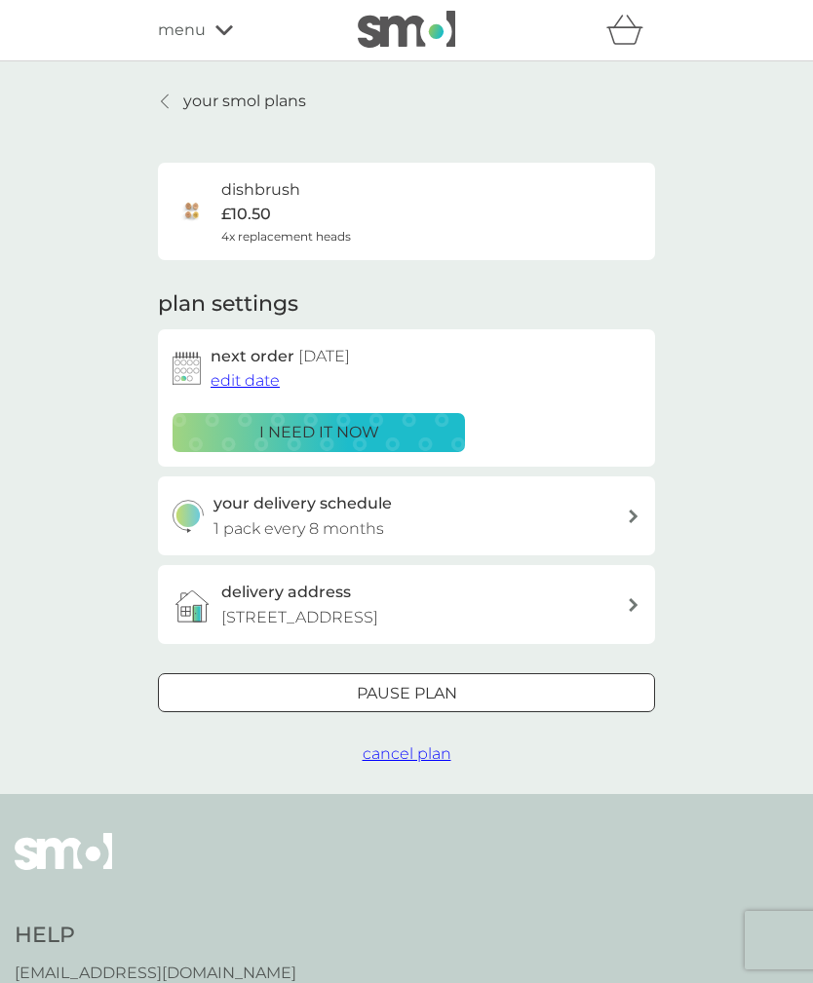
click at [487, 689] on div "Pause plan" at bounding box center [406, 693] width 495 height 25
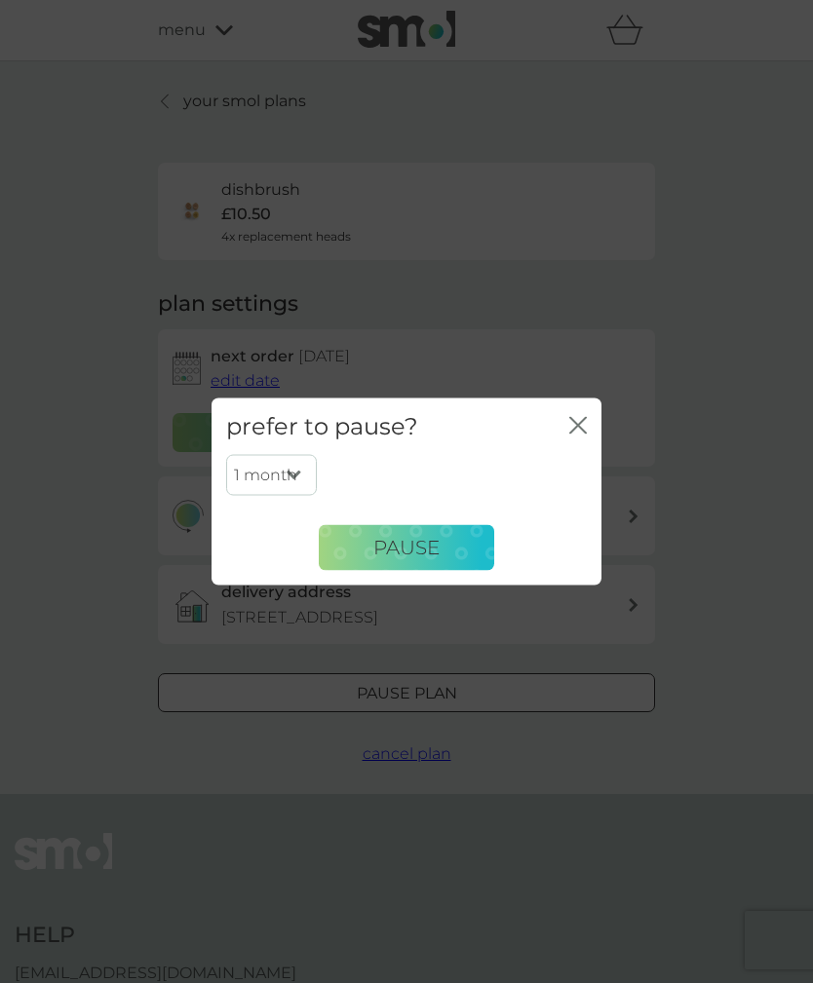
click at [299, 496] on select "1 month 2 months 3 months 4 months 5 months 6 months" at bounding box center [271, 475] width 91 height 41
click at [584, 434] on icon "close" at bounding box center [578, 425] width 18 height 18
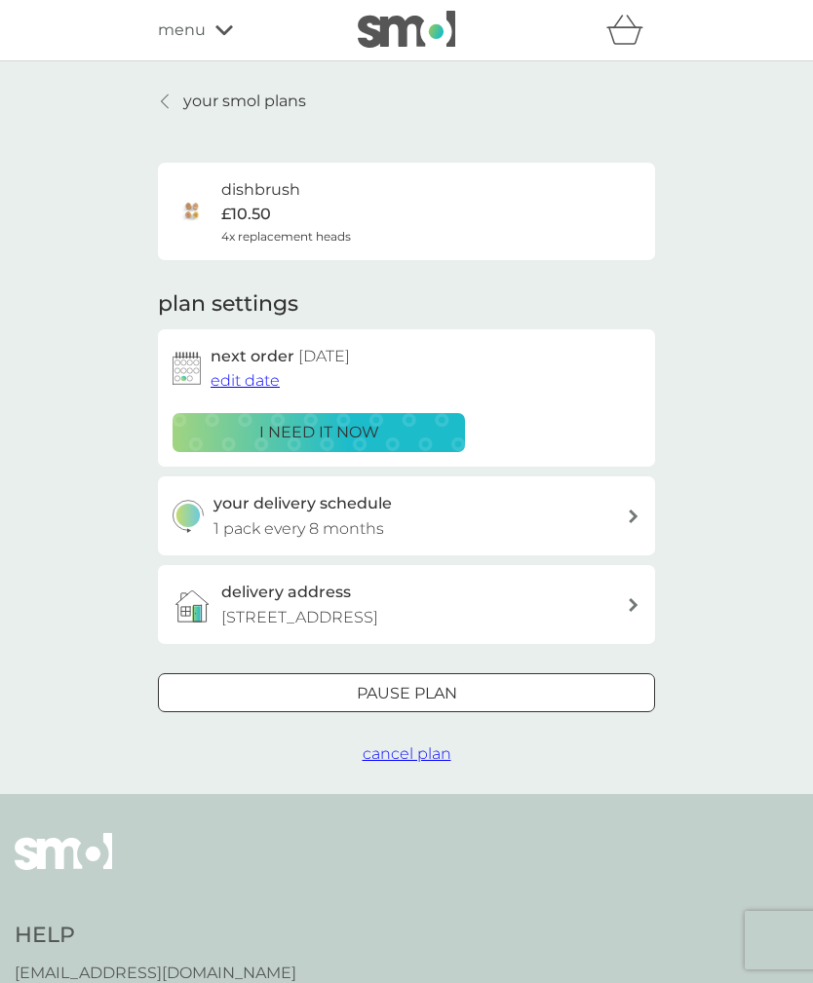
click at [152, 94] on div "your smol plans dishbrush £10.50 4x replacement heads plan settings next order …" at bounding box center [406, 428] width 526 height 678
click at [159, 94] on link "your smol plans" at bounding box center [232, 101] width 148 height 25
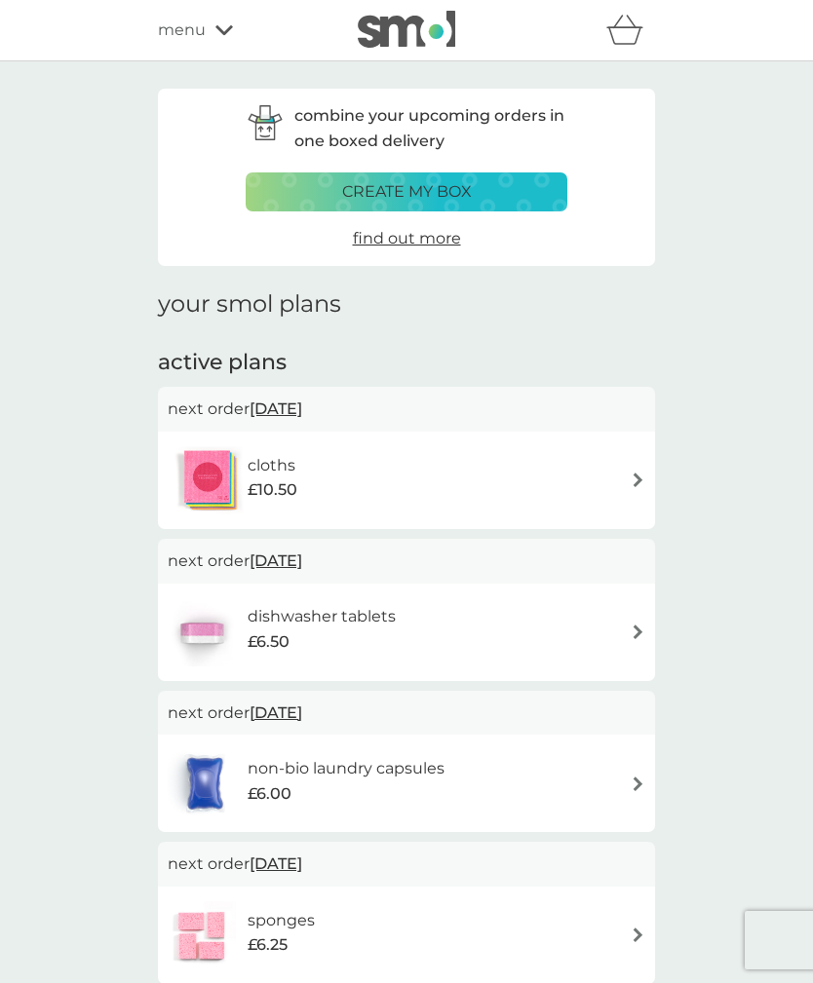
click at [634, 473] on img at bounding box center [638, 480] width 15 height 15
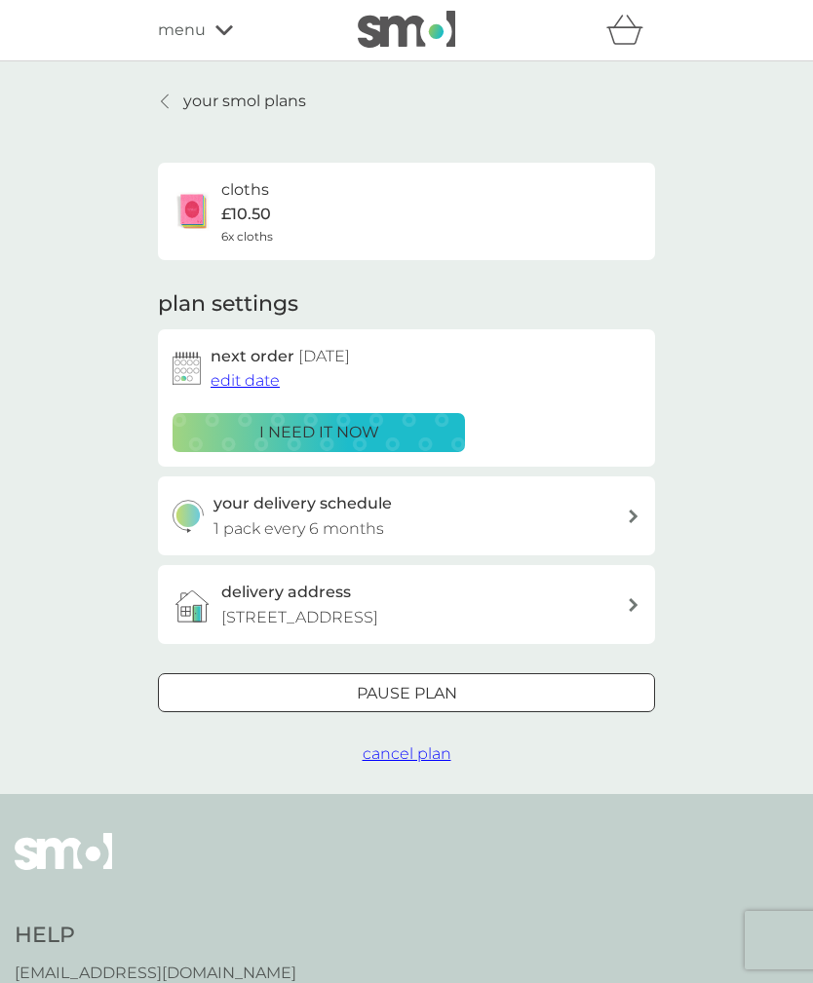
click at [248, 383] on span "edit date" at bounding box center [244, 380] width 69 height 19
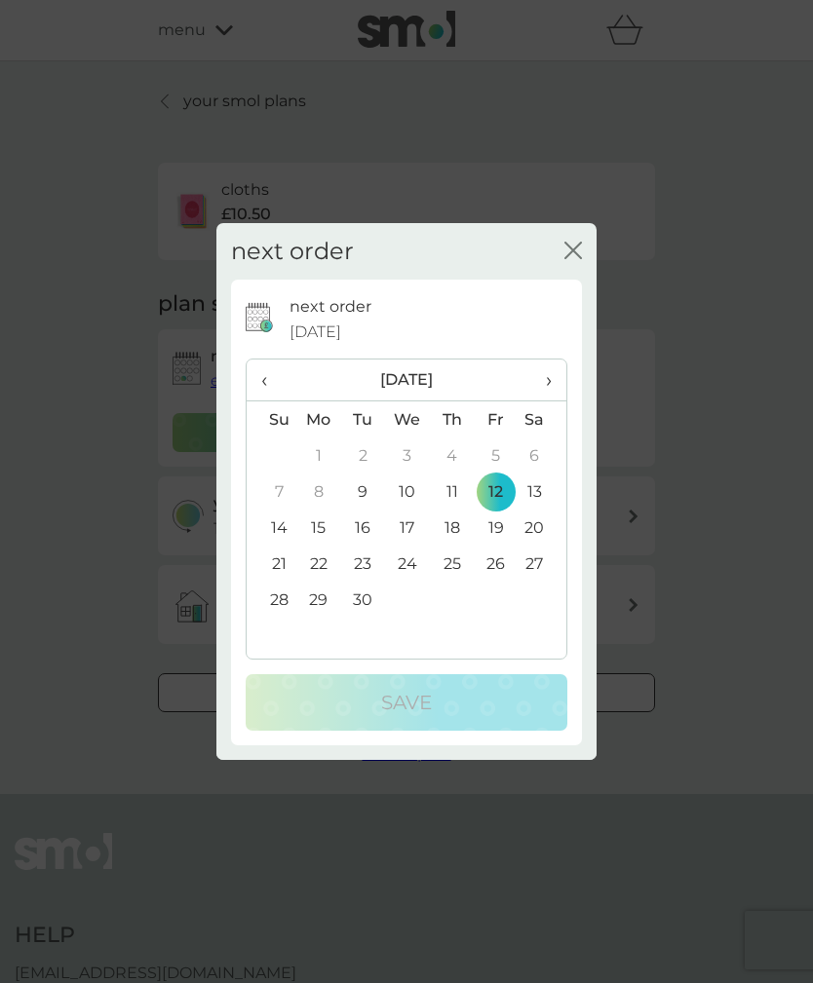
click at [541, 401] on span "›" at bounding box center [541, 380] width 19 height 41
click at [501, 510] on td "10" at bounding box center [496, 492] width 44 height 36
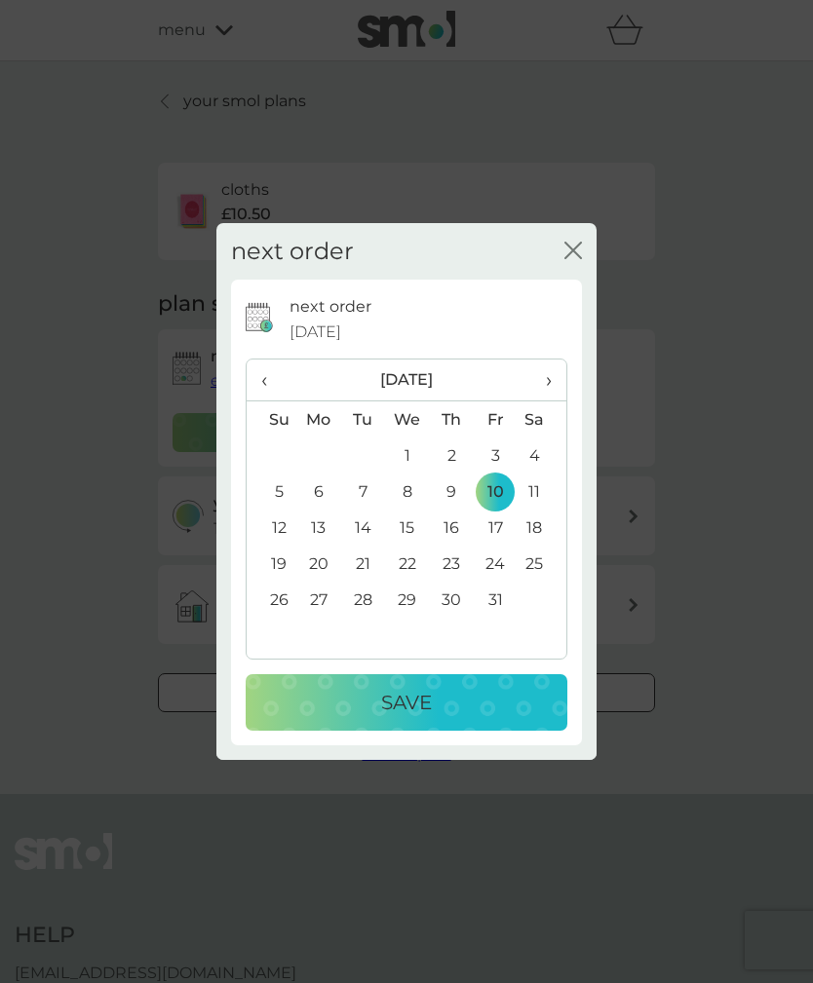
click at [487, 718] on div "Save" at bounding box center [406, 702] width 283 height 31
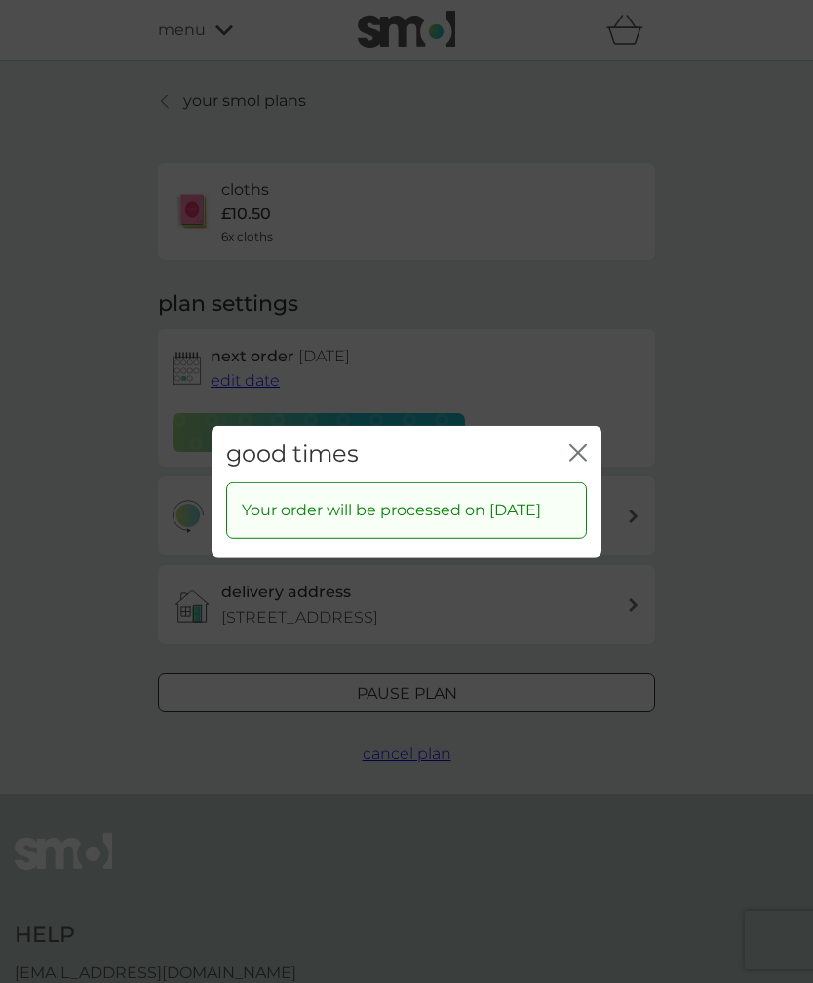
click at [575, 461] on icon "close" at bounding box center [578, 452] width 18 height 18
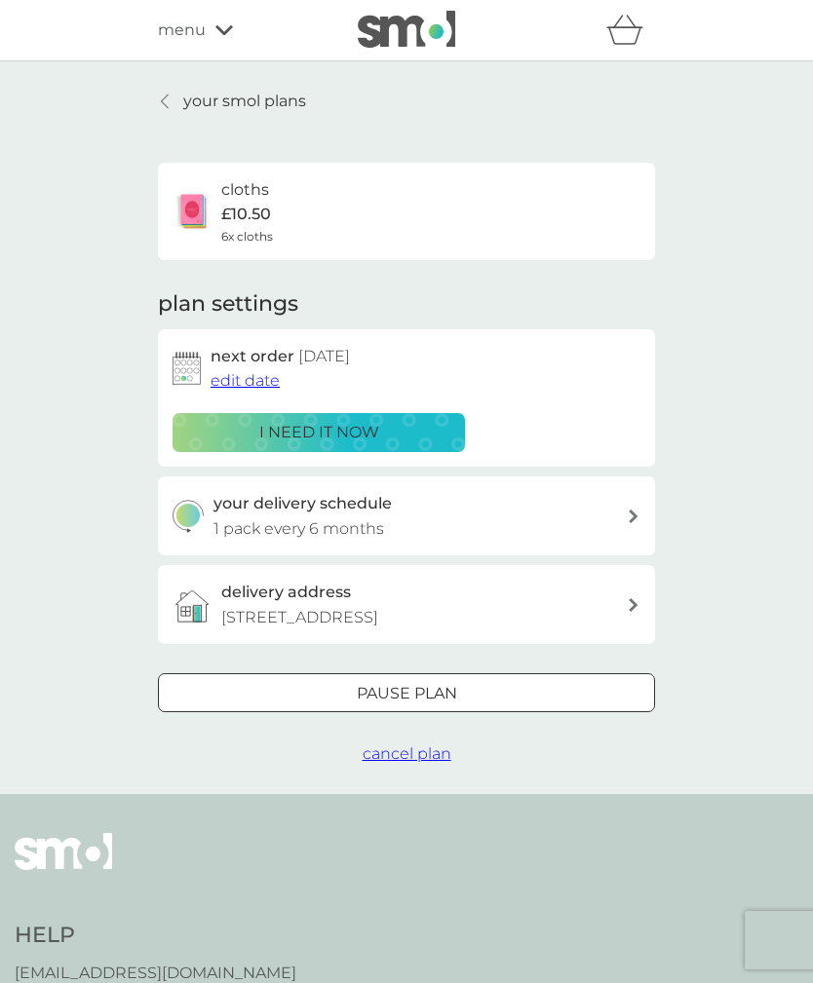
click at [166, 93] on link "your smol plans" at bounding box center [232, 101] width 148 height 25
